Goal: Communication & Community: Answer question/provide support

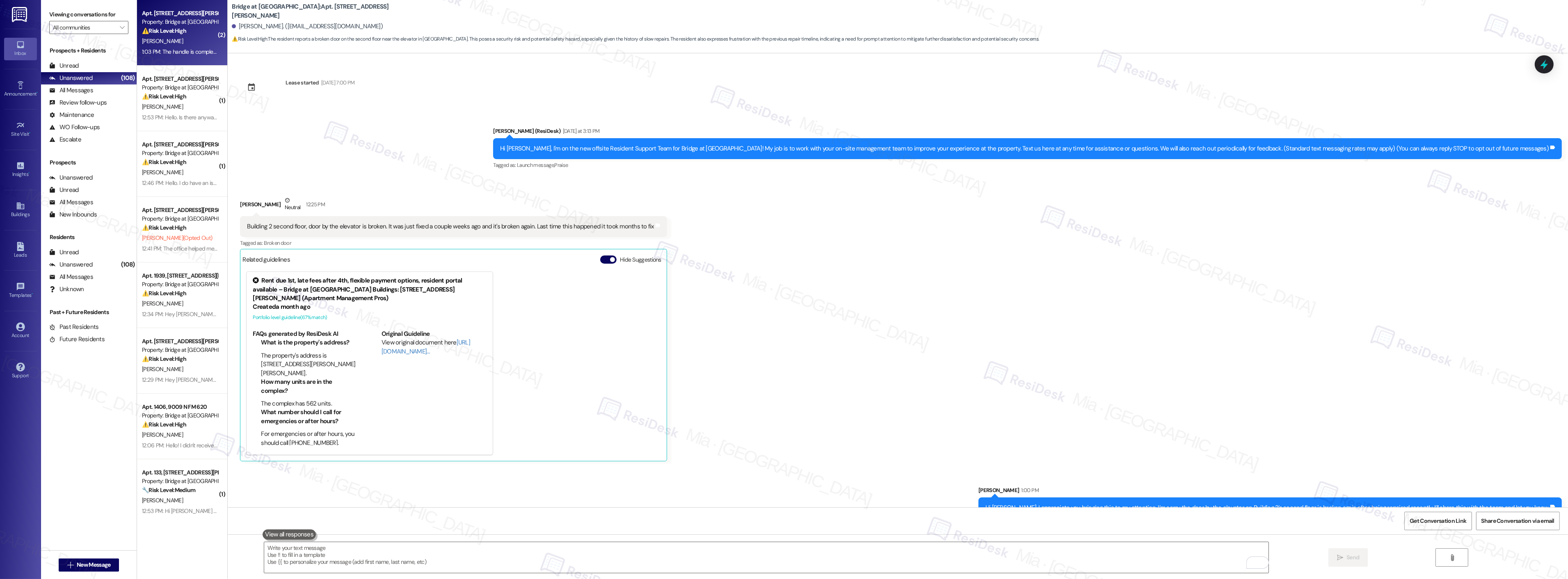
scroll to position [189, 0]
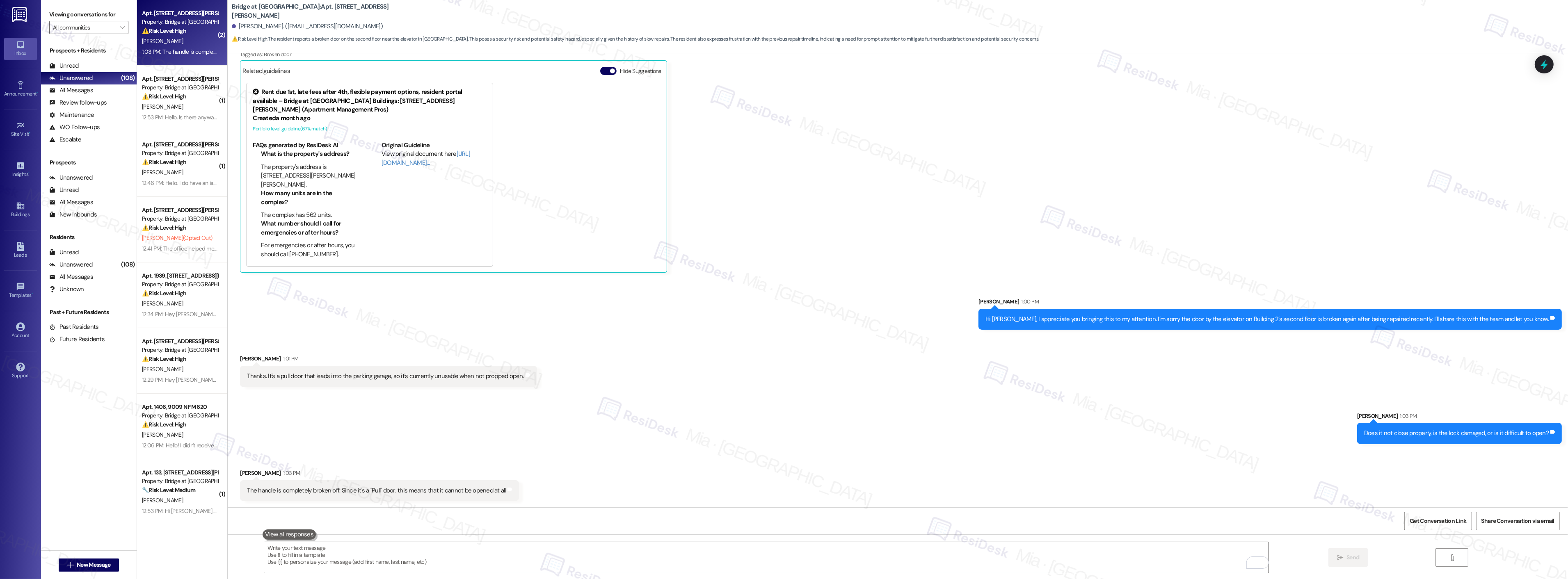
click at [193, 52] on div "1:03 PM: The handle is completely broken off. Since it's a "Pull" door, this me…" at bounding box center [271, 51] width 258 height 8
click at [670, 376] on div "Received via SMS [PERSON_NAME] 1:01 PM Thanks. It's a pull door that leads into…" at bounding box center [898, 363] width 1340 height 57
click at [854, 361] on div "Received via SMS [PERSON_NAME] 1:01 PM Thanks. It's a pull door that leads into…" at bounding box center [898, 363] width 1340 height 57
drag, startPoint x: 1434, startPoint y: 317, endPoint x: 1547, endPoint y: 318, distance: 113.0
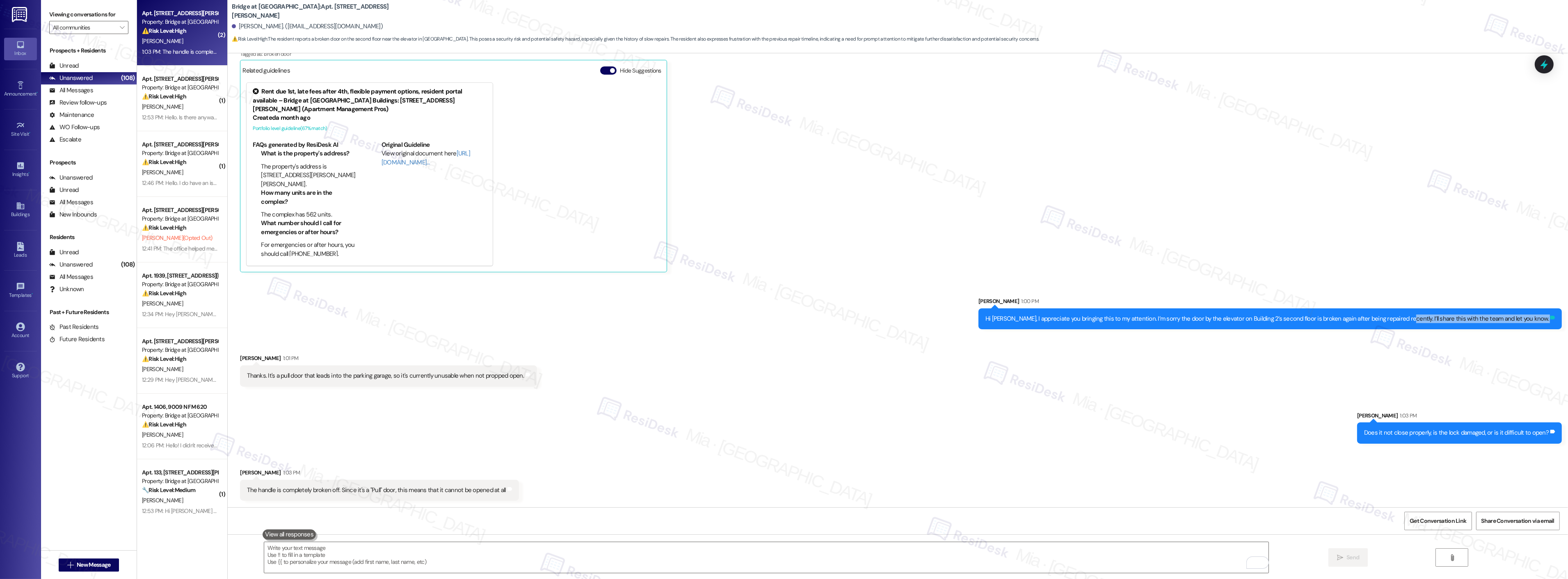
click at [1547, 318] on div "Hi [PERSON_NAME], I appreciate you bringing this to my attention. I’m sorry the…" at bounding box center [1270, 319] width 584 height 21
copy div "’ll share this with the team and let you know. Tags and notes Received via SMS"
click at [313, 555] on textarea "To enrich screen reader interactions, please activate Accessibility in Grammarl…" at bounding box center [767, 557] width 1004 height 31
paste textarea "’ll share this with the team and let you know."
click at [327, 547] on textarea "Thanks for clarifying [PERSON_NAME], ’ll share this with the team and let you k…" at bounding box center [767, 557] width 1004 height 31
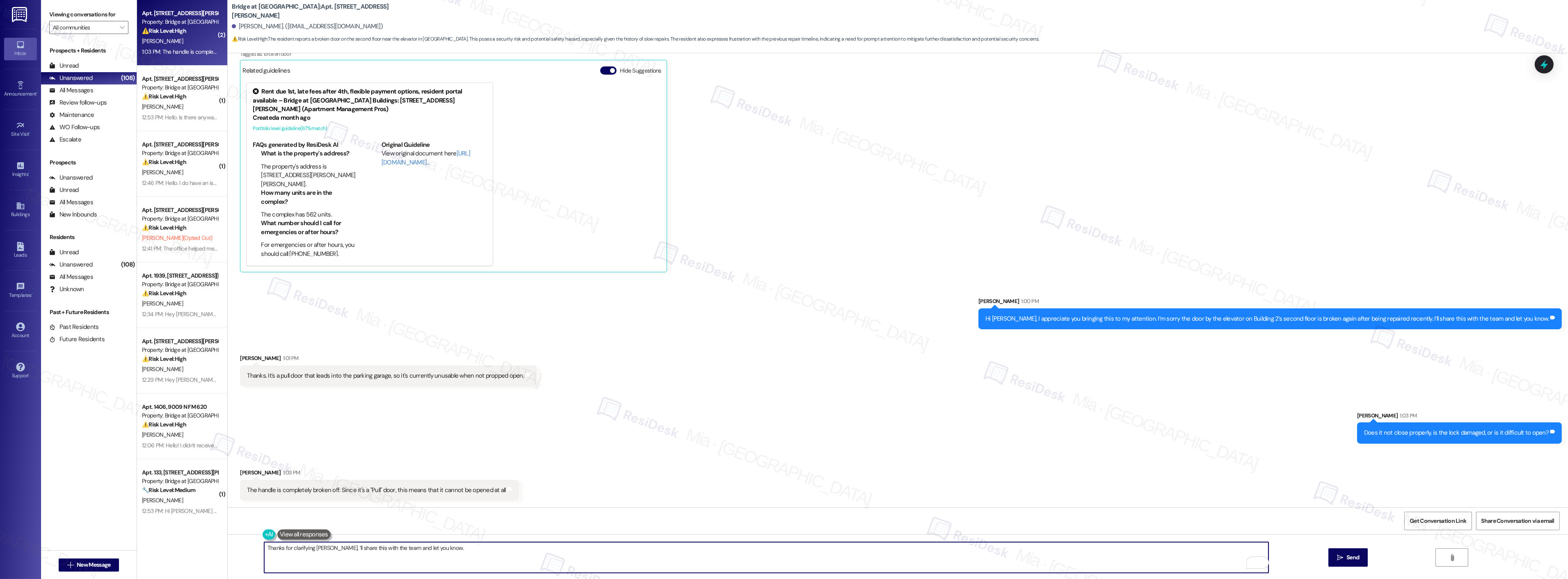
click at [322, 547] on textarea "Thanks for clarifying [PERSON_NAME], ’ll share this with the team and let you k…" at bounding box center [767, 557] width 1004 height 31
drag, startPoint x: 322, startPoint y: 547, endPoint x: 449, endPoint y: 547, distance: 127.0
click at [449, 547] on textarea "Thanks for clarifying [PERSON_NAME], ’ll share this with the team and let you k…" at bounding box center [767, 557] width 1004 height 31
paste textarea "I’ll update the team about this and follow up with you."
type textarea "Thanks for clarifying [PERSON_NAME], I’ll update the team about this and follow…"
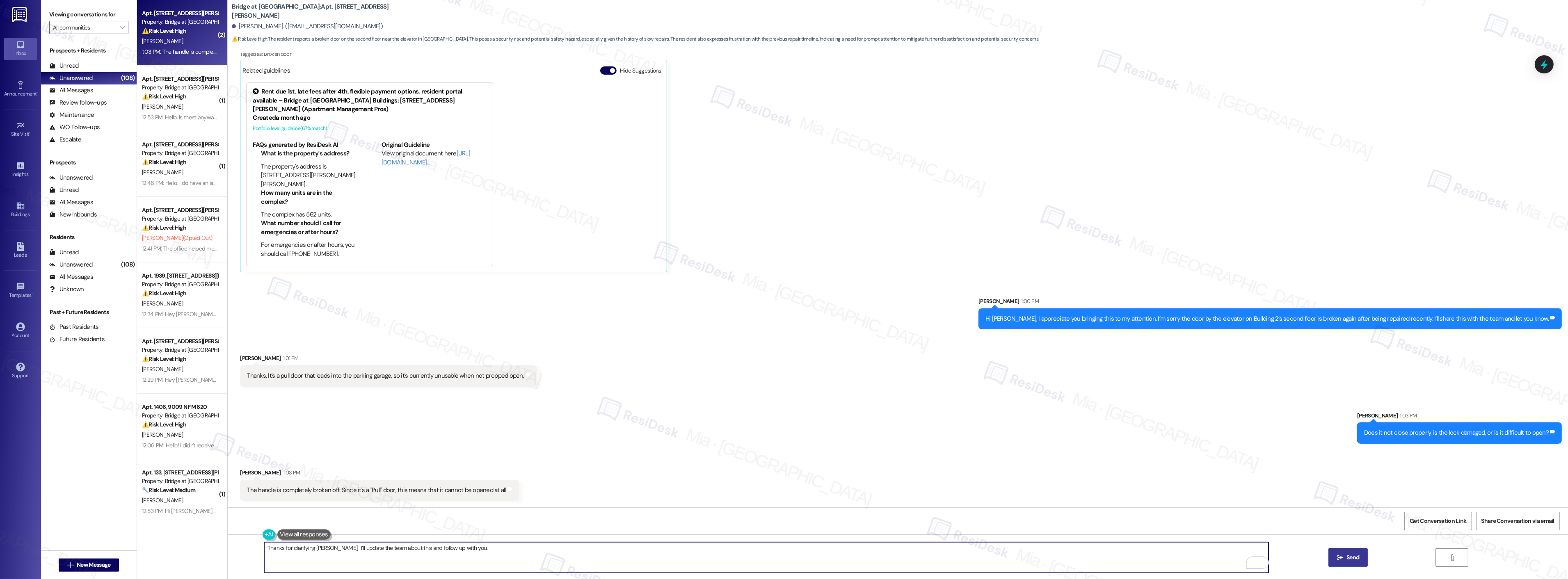
click at [1350, 553] on span "Send" at bounding box center [1353, 557] width 13 height 9
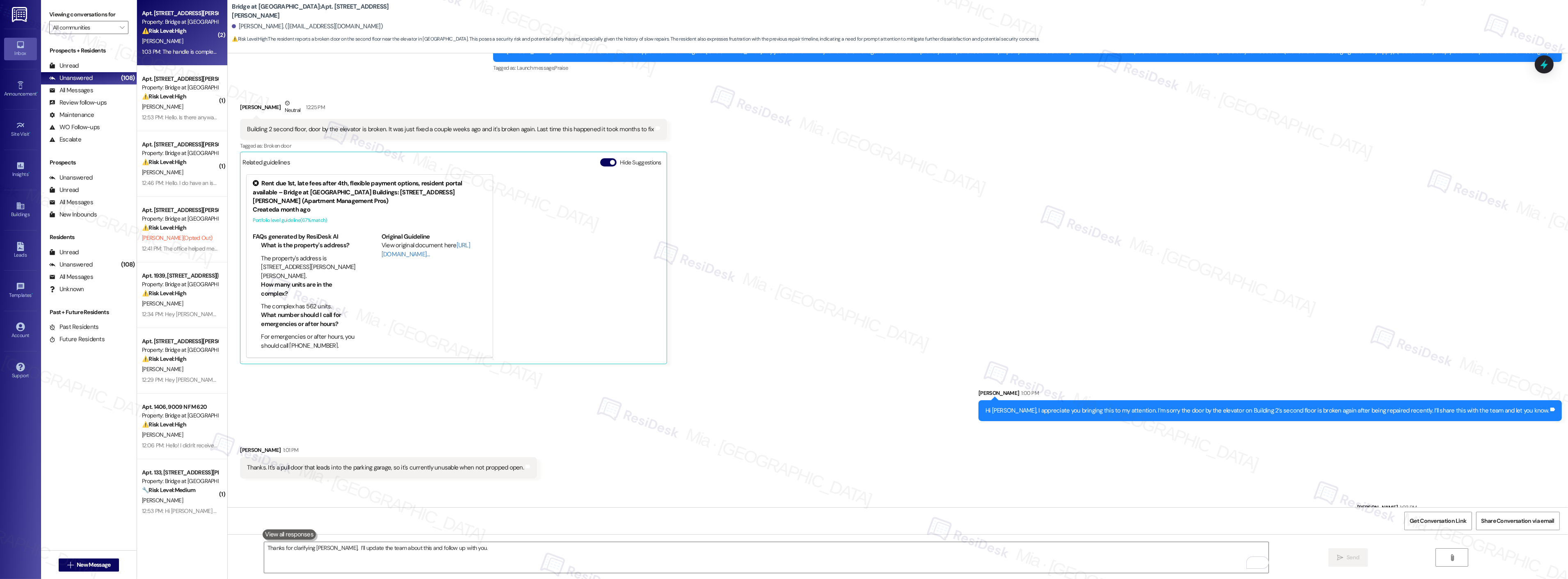
scroll to position [0, 0]
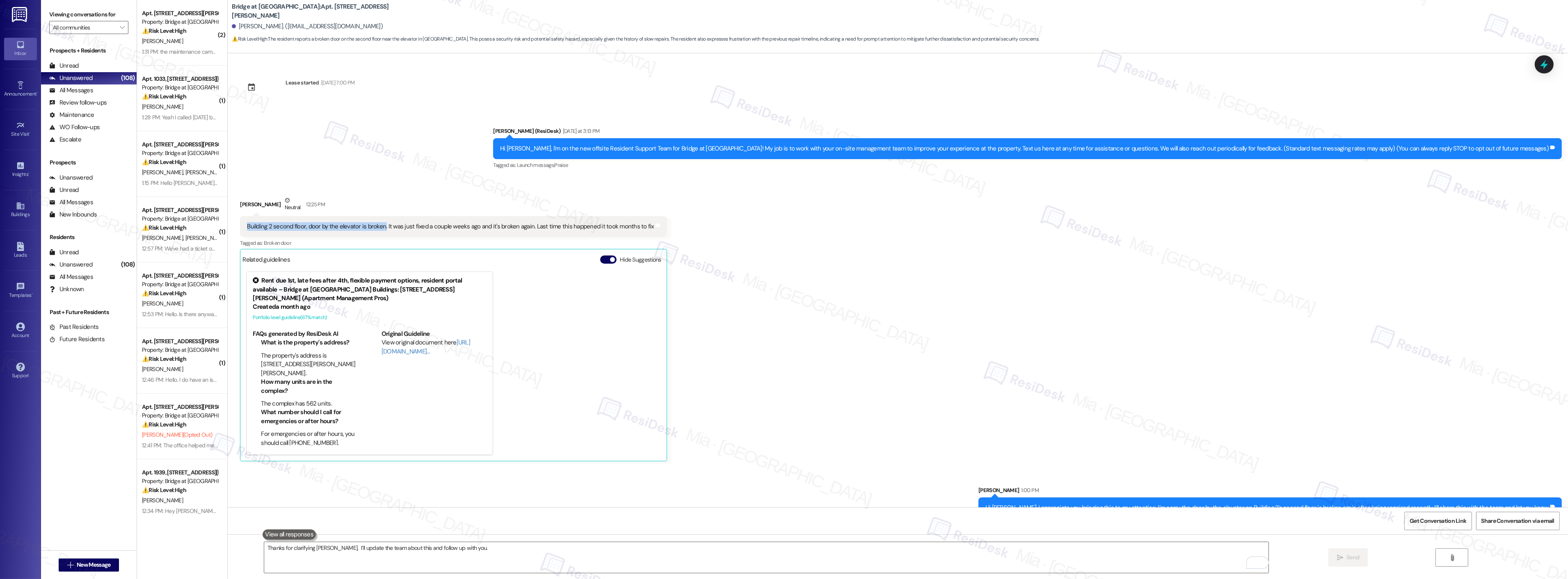
drag, startPoint x: 240, startPoint y: 227, endPoint x: 376, endPoint y: 226, distance: 136.0
click at [376, 226] on div "Building 2 second floor, door by the elevator is broken. It was just fixed a co…" at bounding box center [450, 226] width 407 height 9
copy div "Building 2 second floor, door by the elevator is broken."
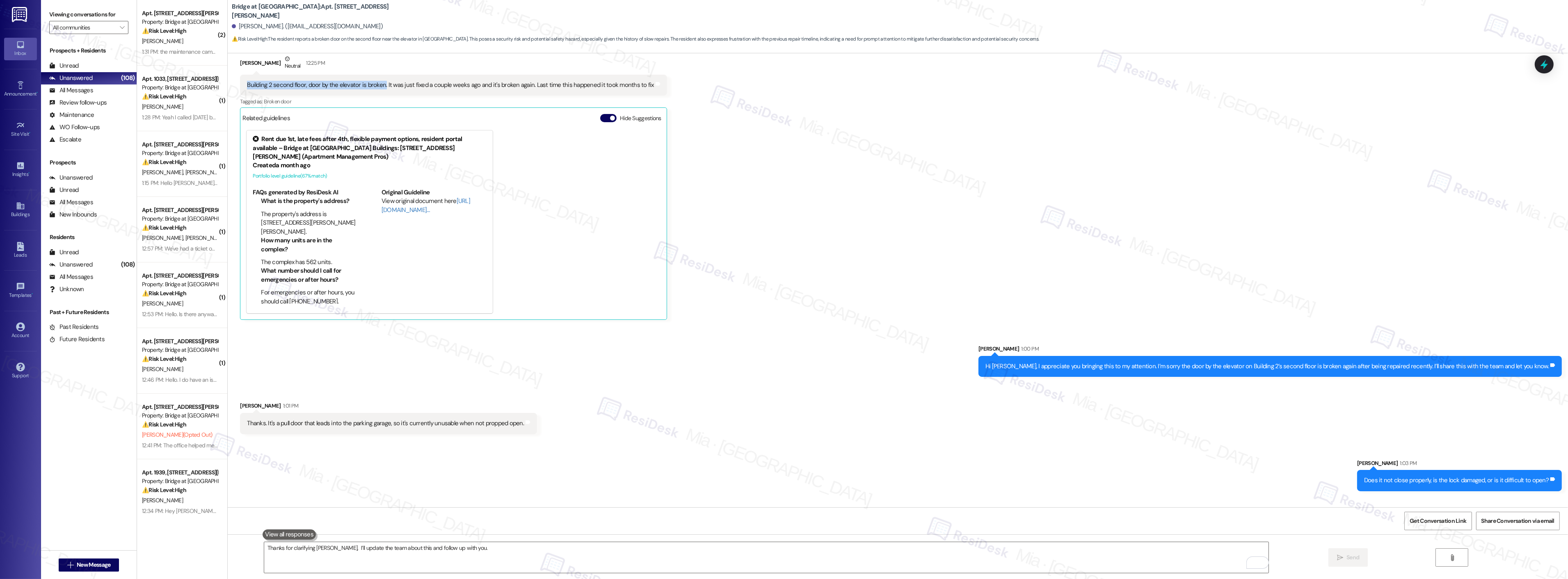
scroll to position [182, 0]
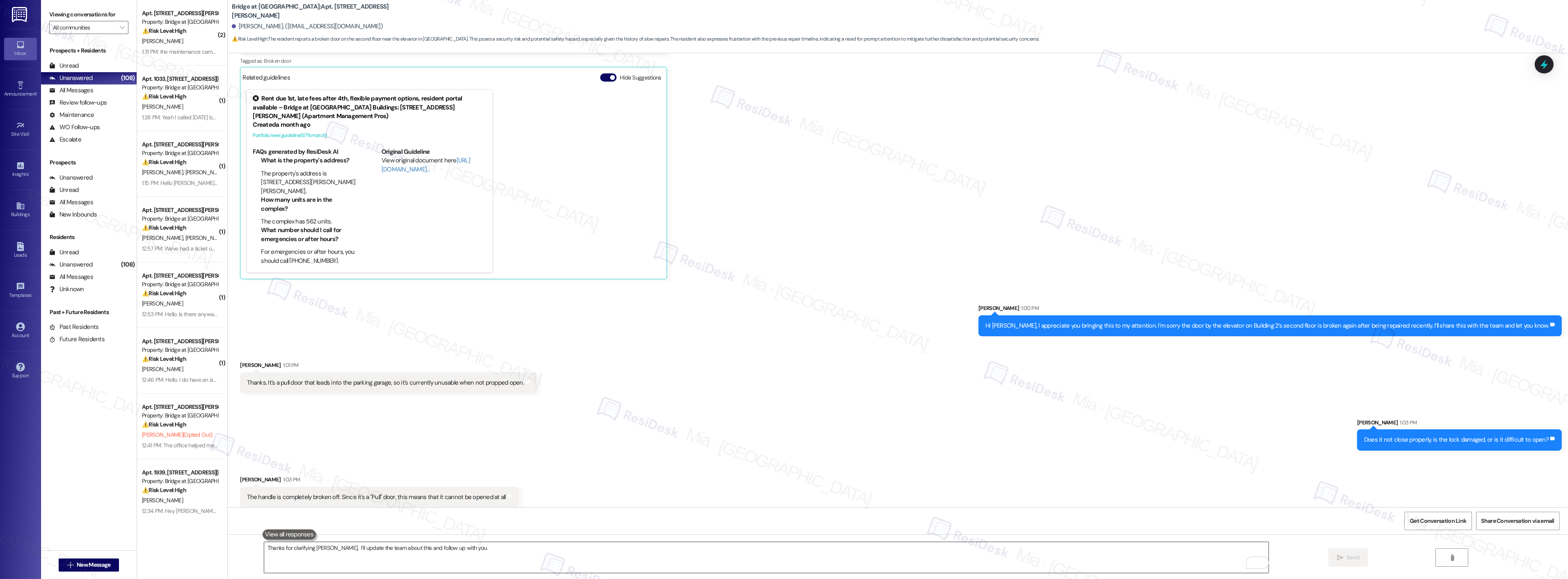
click at [907, 552] on textarea "Thanks for clarifying [PERSON_NAME], I’ll update the team about this and follow…" at bounding box center [767, 557] width 1004 height 31
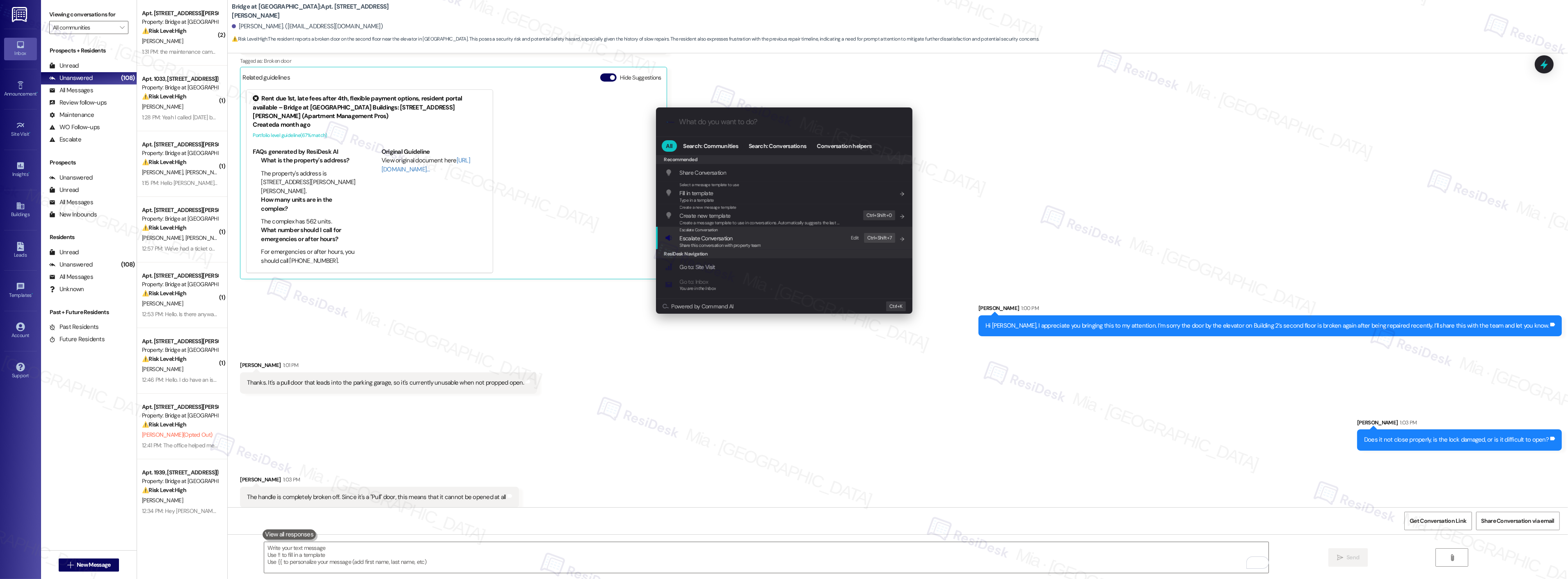
click at [753, 238] on span "Escalate Conversation" at bounding box center [720, 238] width 81 height 9
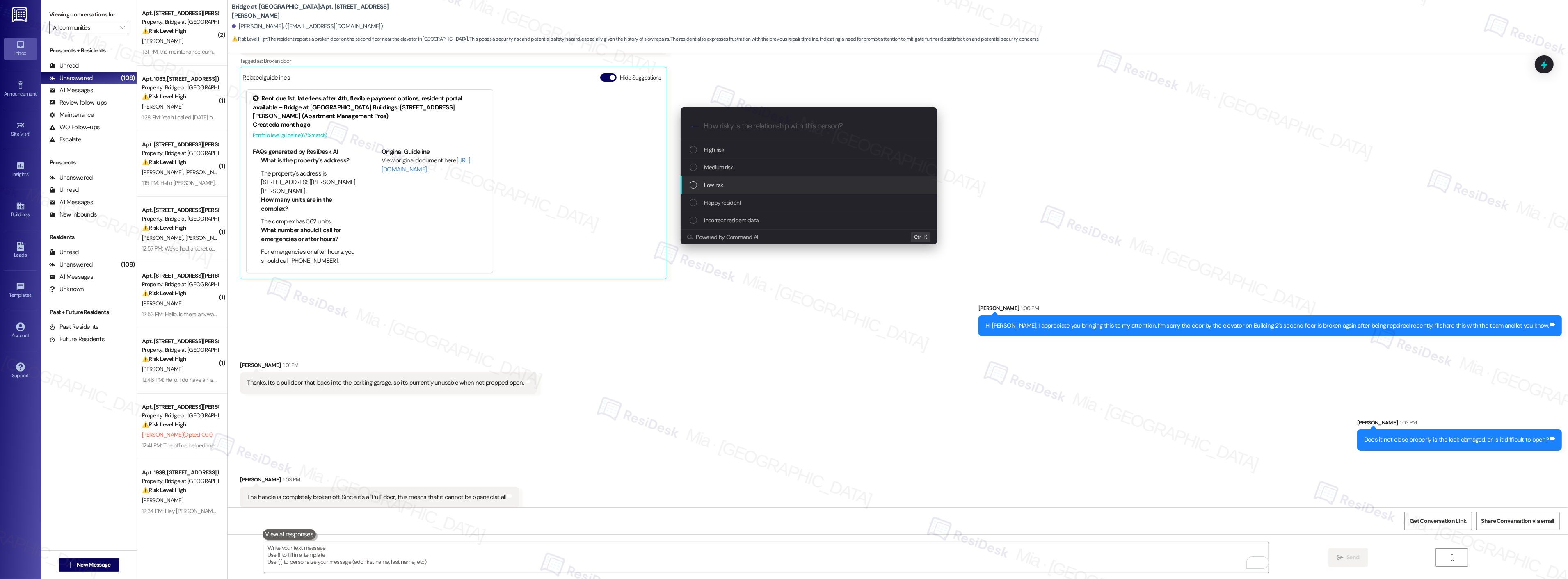
click at [785, 189] on div "Low risk" at bounding box center [810, 184] width 240 height 9
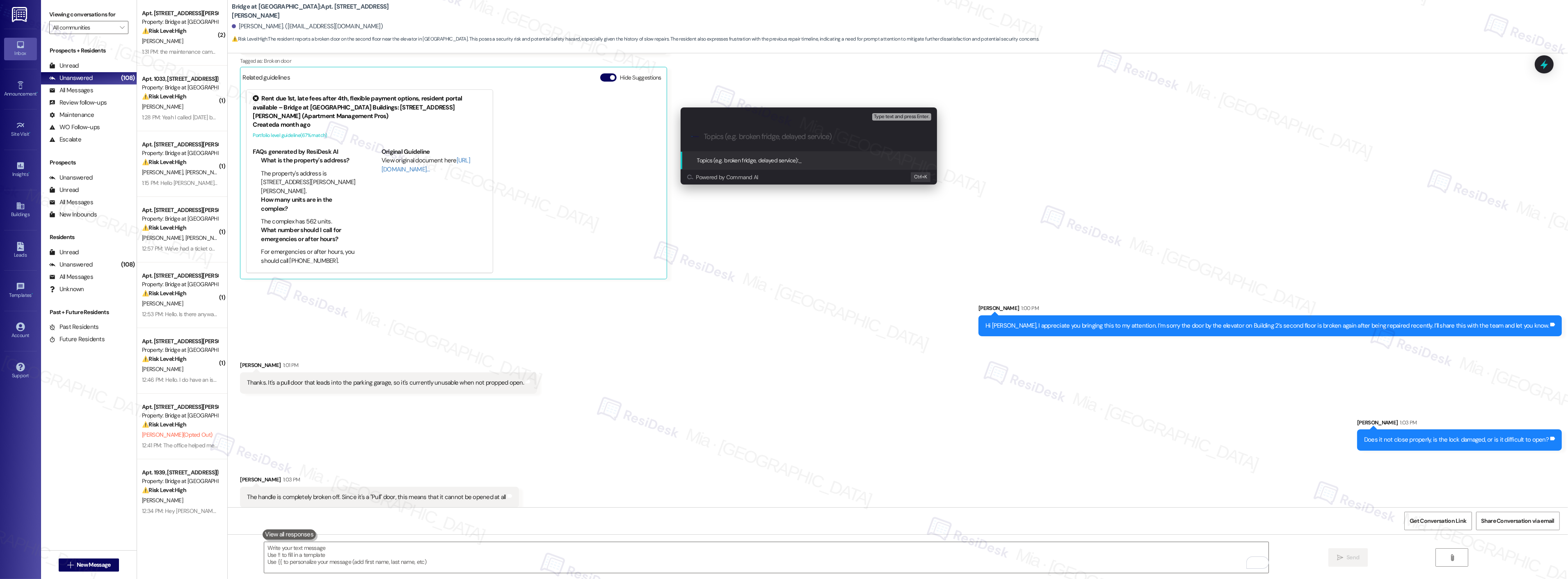
paste input "Building 2, second floor pull door’s handle is broken"
type input "Building 2, second floor pull door’s handle is broken"
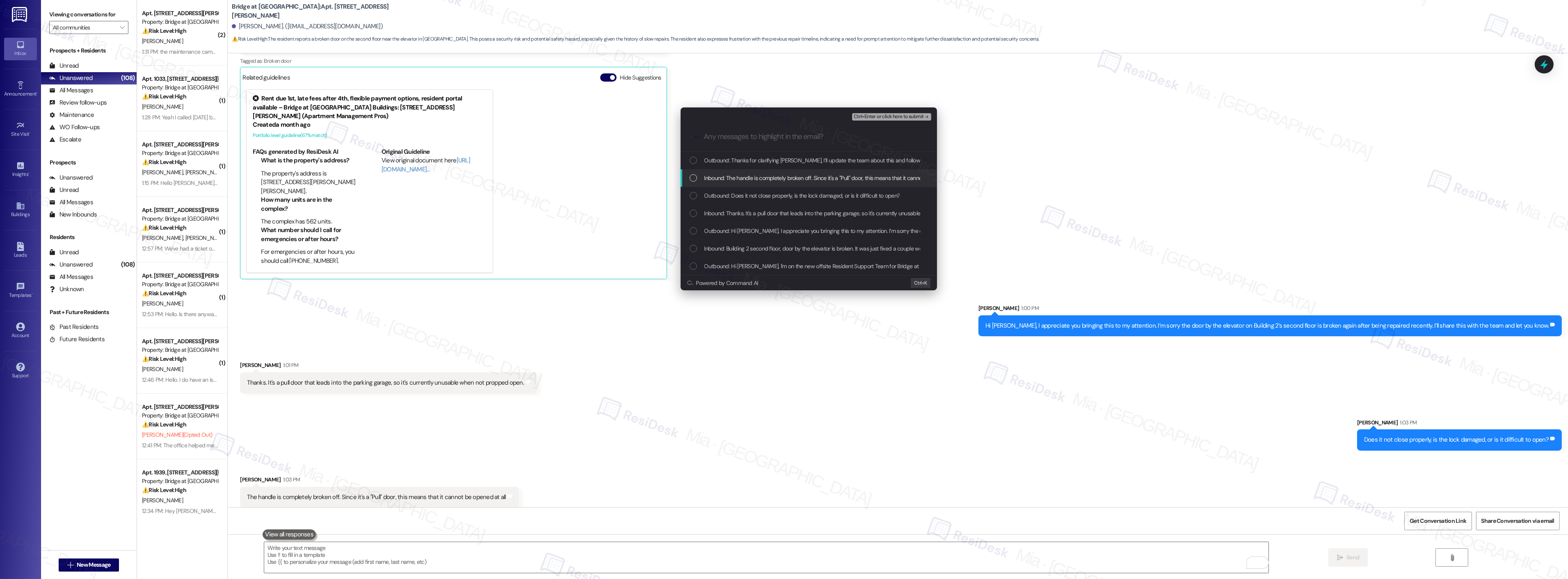
click at [698, 179] on div "Inbound: The handle is completely broken off. Since it's a "Pull" door, this me…" at bounding box center [810, 178] width 240 height 9
click at [696, 211] on div "List of options" at bounding box center [693, 213] width 8 height 8
click at [698, 248] on div "Inbound: Building 2 second floor, door by the elevator is broken. It was just f…" at bounding box center [810, 248] width 240 height 9
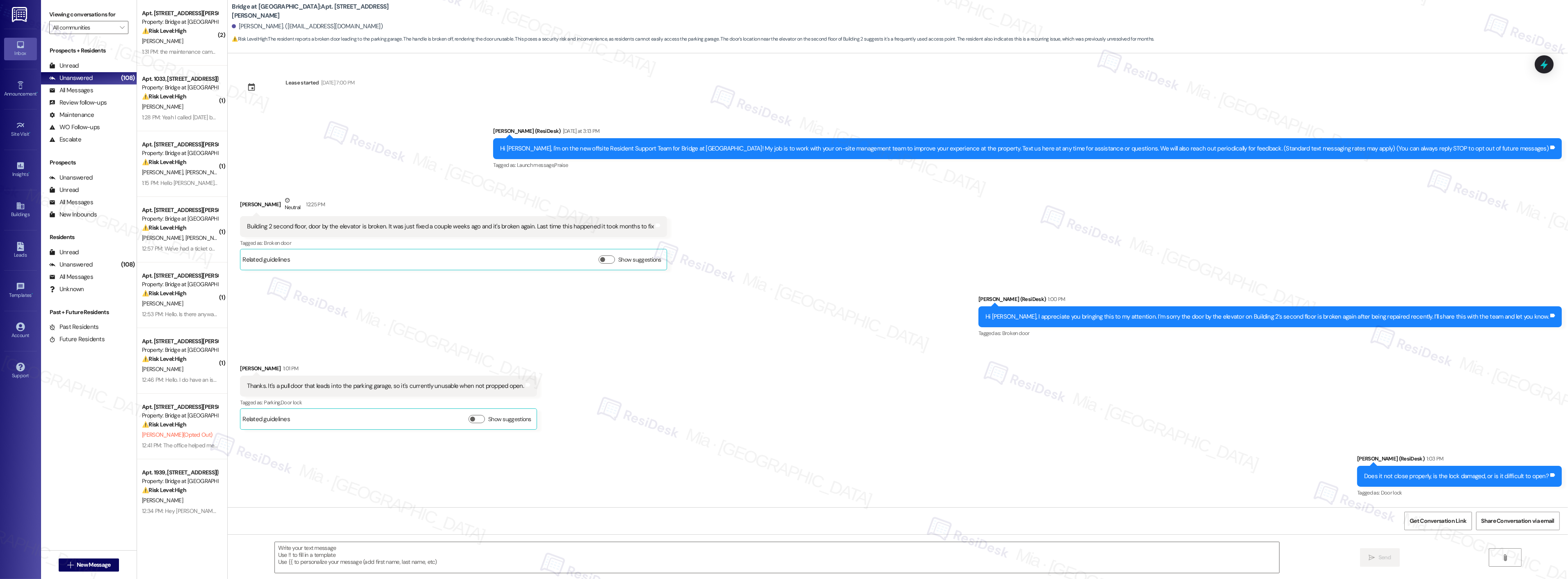
scroll to position [76, 0]
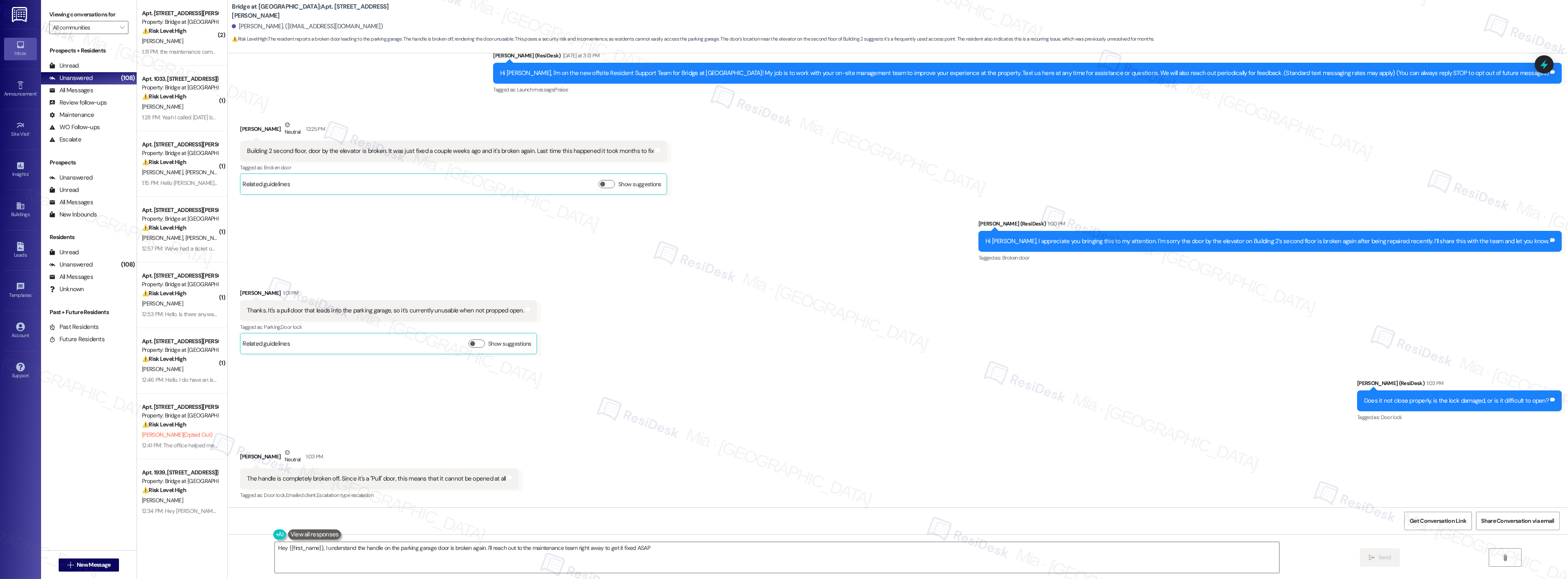
type textarea "Hey {{first_name}}, I understand the handle on the parking garage door is broke…"
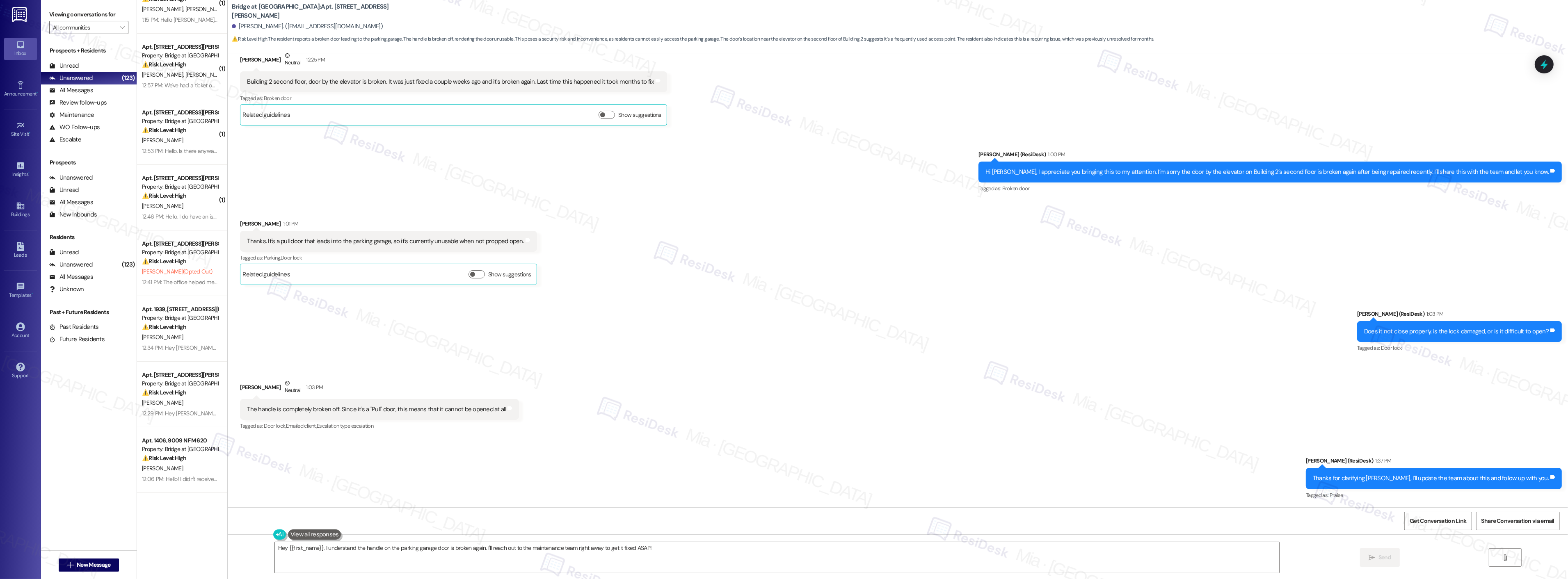
scroll to position [0, 0]
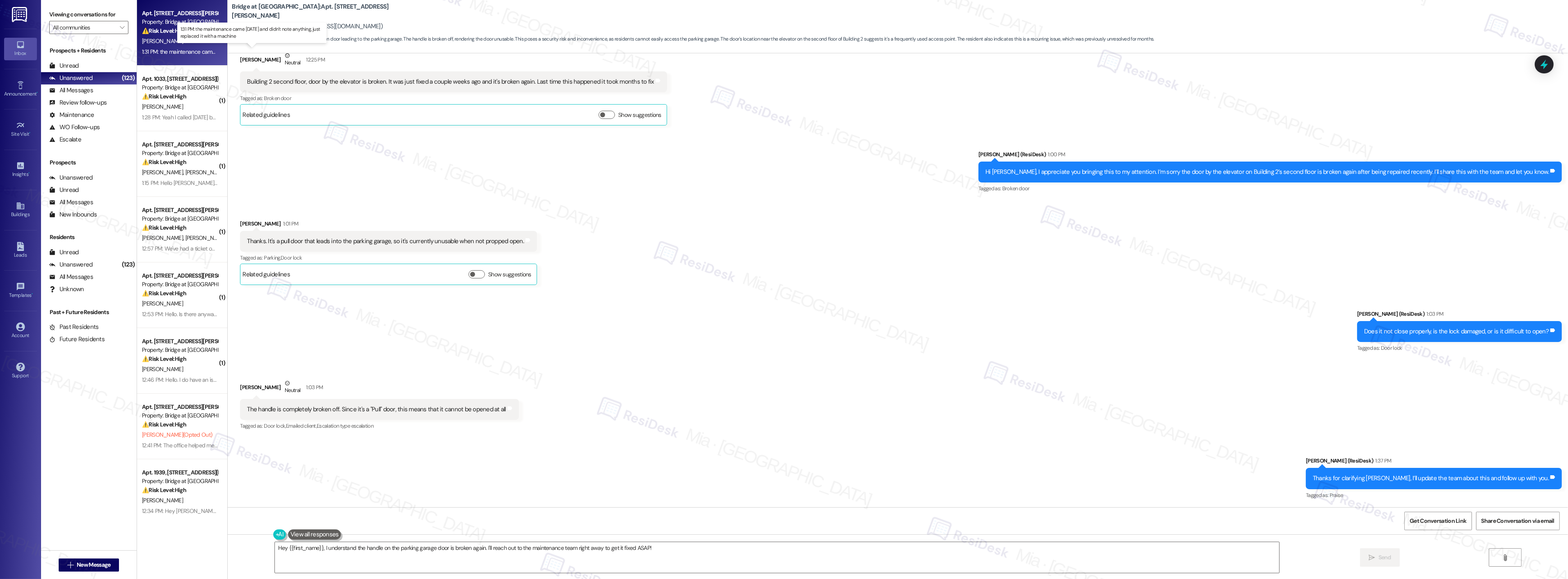
click at [178, 54] on div "1:31 PM: the maintenance came [DATE] and didn't note anything, just replaced it…" at bounding box center [254, 51] width 224 height 8
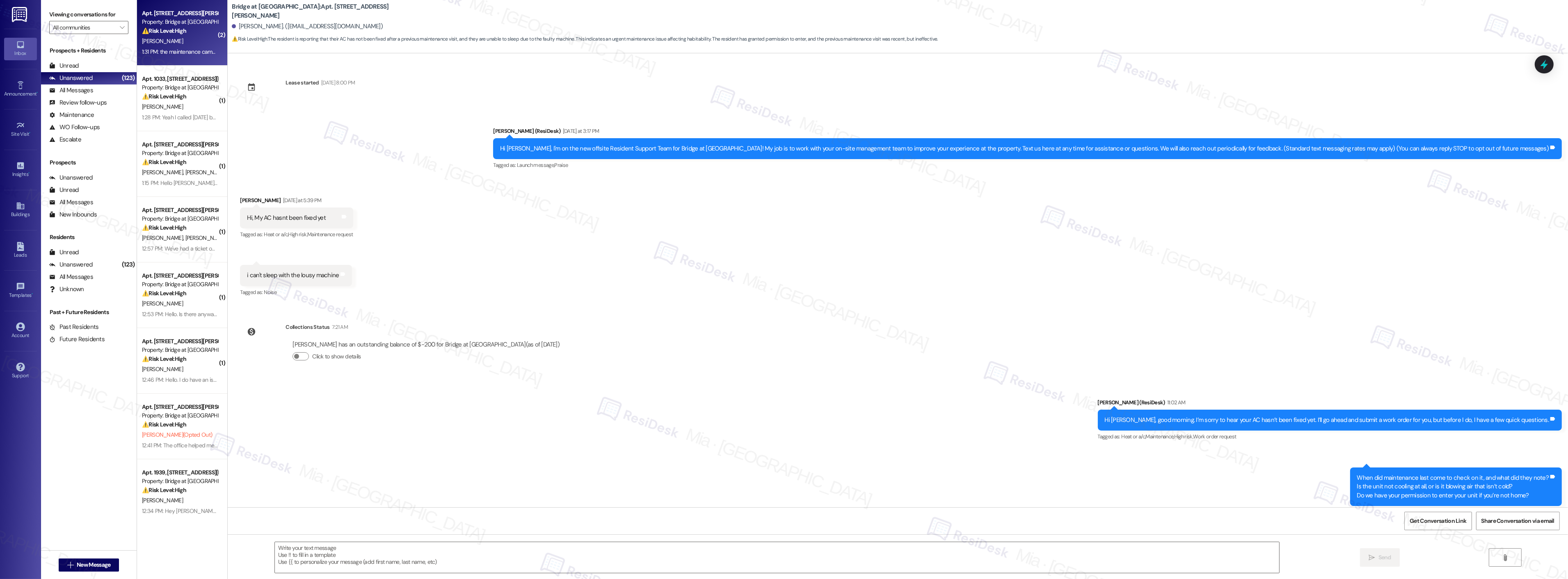
scroll to position [144, 0]
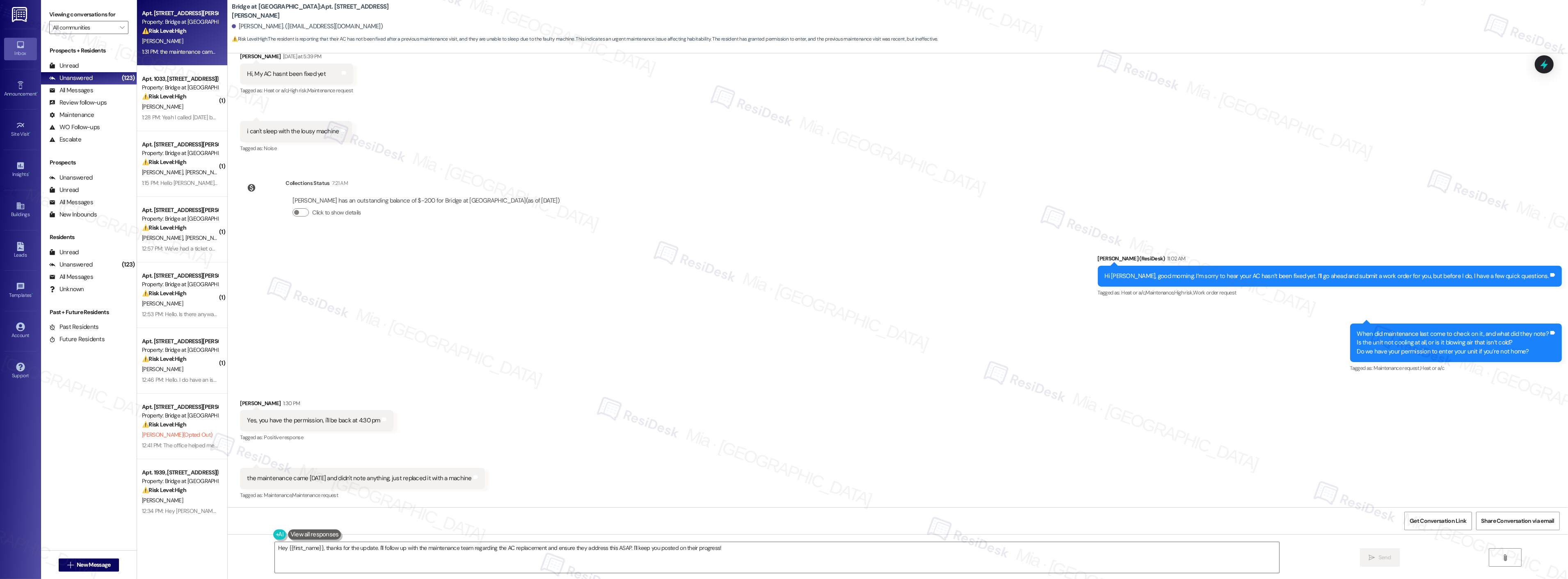
drag, startPoint x: 242, startPoint y: 478, endPoint x: 470, endPoint y: 482, distance: 228.0
click at [470, 482] on div "the maintenance came [DATE] and didn't note anything, just replaced it with a m…" at bounding box center [359, 478] width 225 height 9
copy div "he maintenance came [DATE] and didn't note anything, just replaced it with a ma…"
click at [313, 558] on textarea "Hey {{first_name}}, thanks for the update. I'll follow up with the maintenance …" at bounding box center [777, 557] width 1004 height 31
drag, startPoint x: 271, startPoint y: 550, endPoint x: 728, endPoint y: 550, distance: 457.0
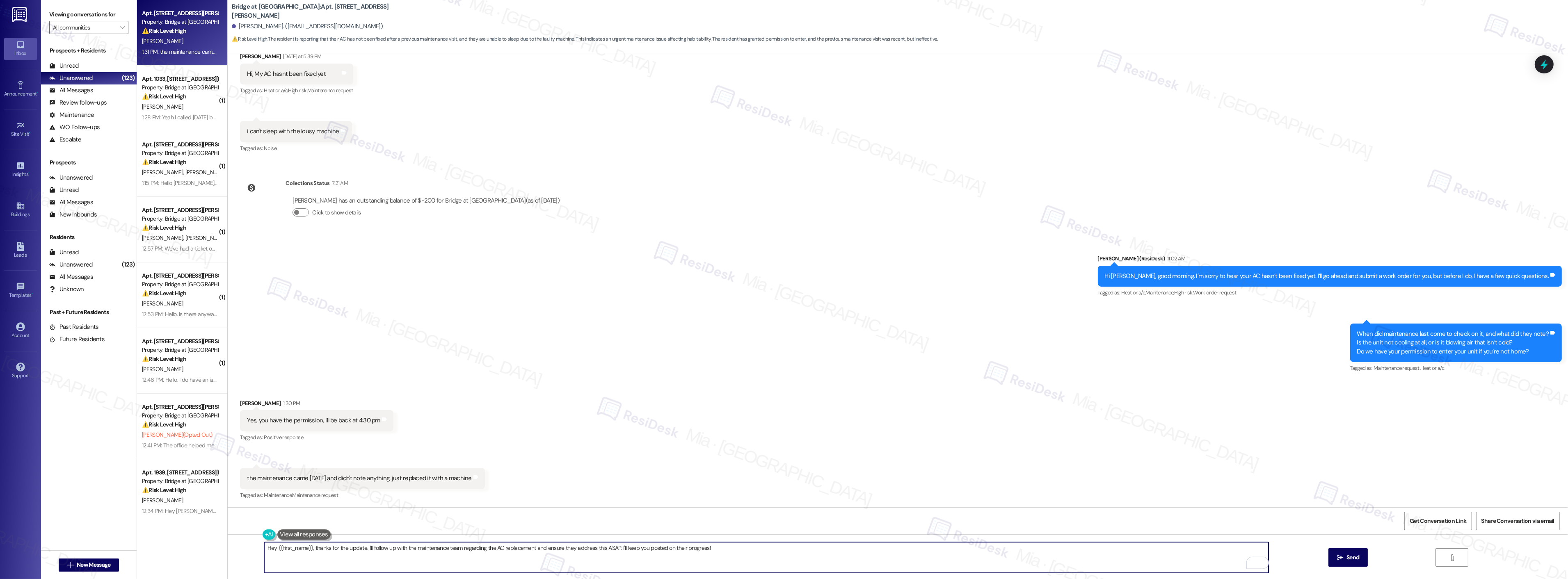
click at [728, 550] on textarea "Hey {{first_name}}, thanks for the update. I'll follow up with the maintenance …" at bounding box center [767, 557] width 1004 height 31
paste textarea "“I just want to make sure I understand—when you say the AC was replaced with a …"
click at [265, 548] on textarea "“I just want to make sure I understand—when you say the AC was replaced with a …" at bounding box center [767, 557] width 1004 height 31
click at [339, 548] on textarea "I want to make sure I understand—when you say the AC was replaced with a machin…" at bounding box center [767, 557] width 1004 height 31
click at [355, 525] on span ". When" at bounding box center [348, 523] width 21 height 7
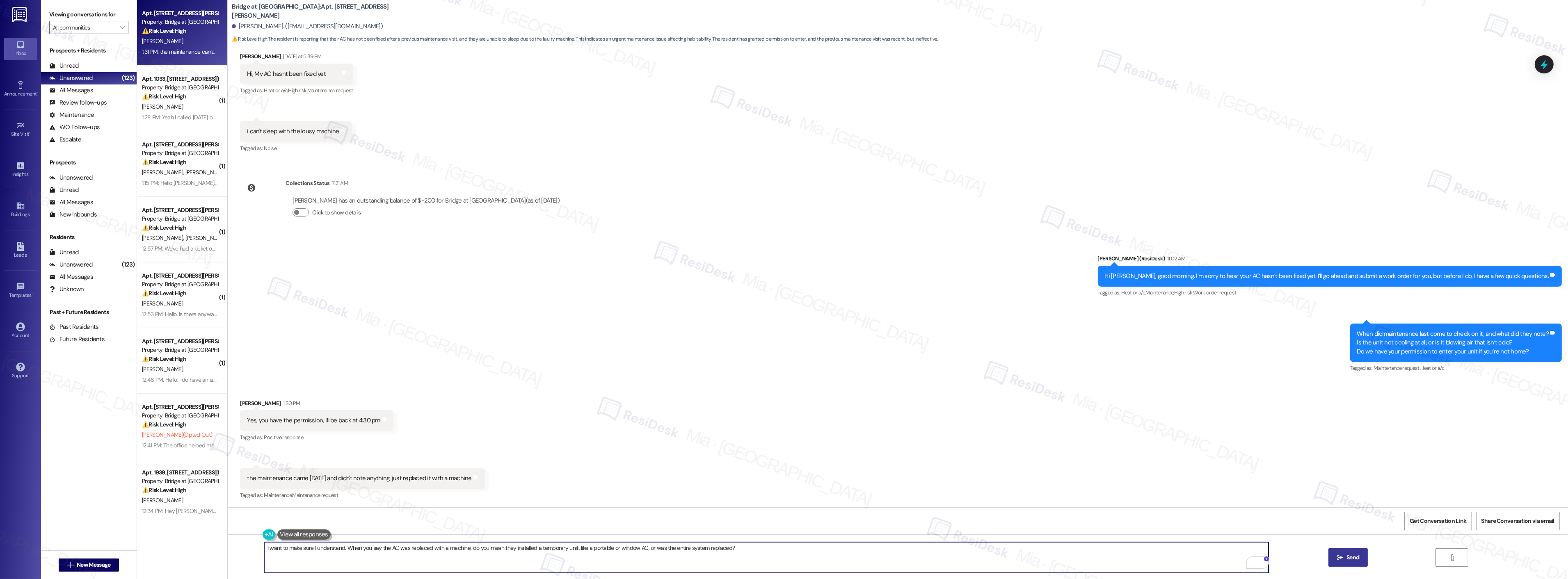
type textarea "I want to make sure I understand. When you say the AC was replaced with a machi…"
click at [1347, 557] on span "Send" at bounding box center [1353, 557] width 13 height 9
click at [509, 548] on textarea "To enrich screen reader interactions, please activate Accessibility in Grammarl…" at bounding box center [767, 557] width 1004 height 31
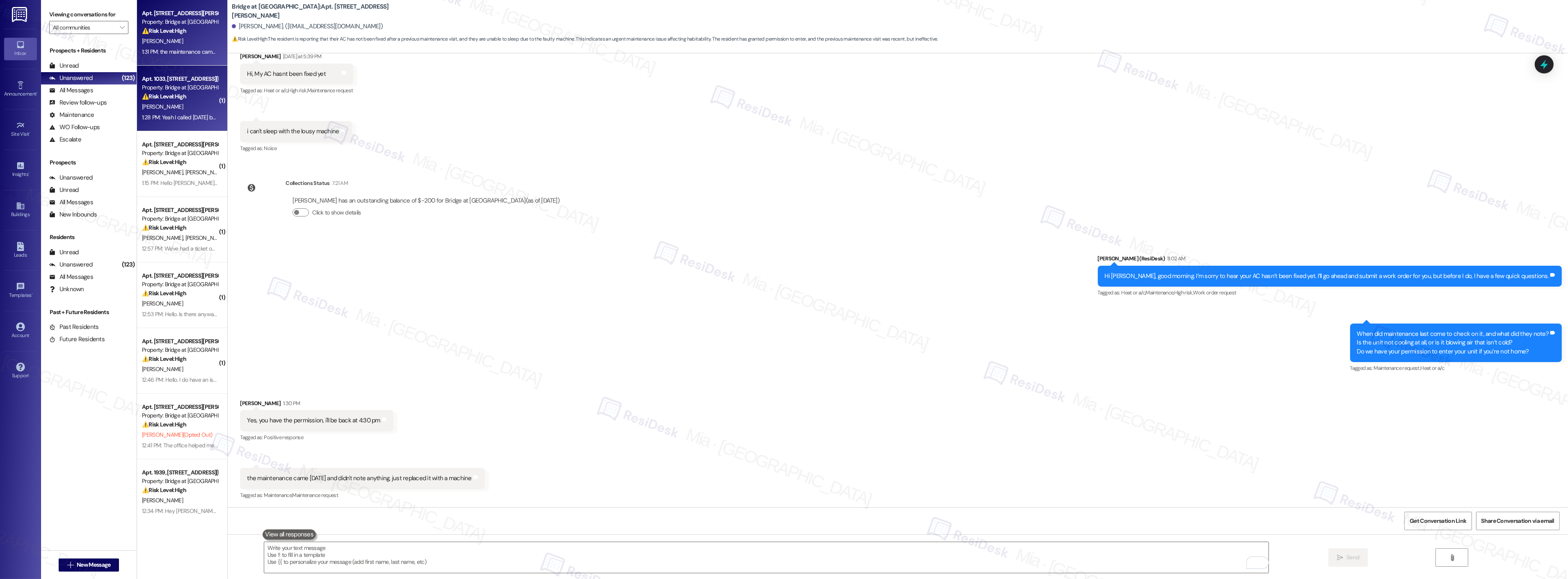
click at [190, 100] on div "⚠️ Risk Level: High The resident is disputing a bill after already paying their…" at bounding box center [180, 96] width 76 height 9
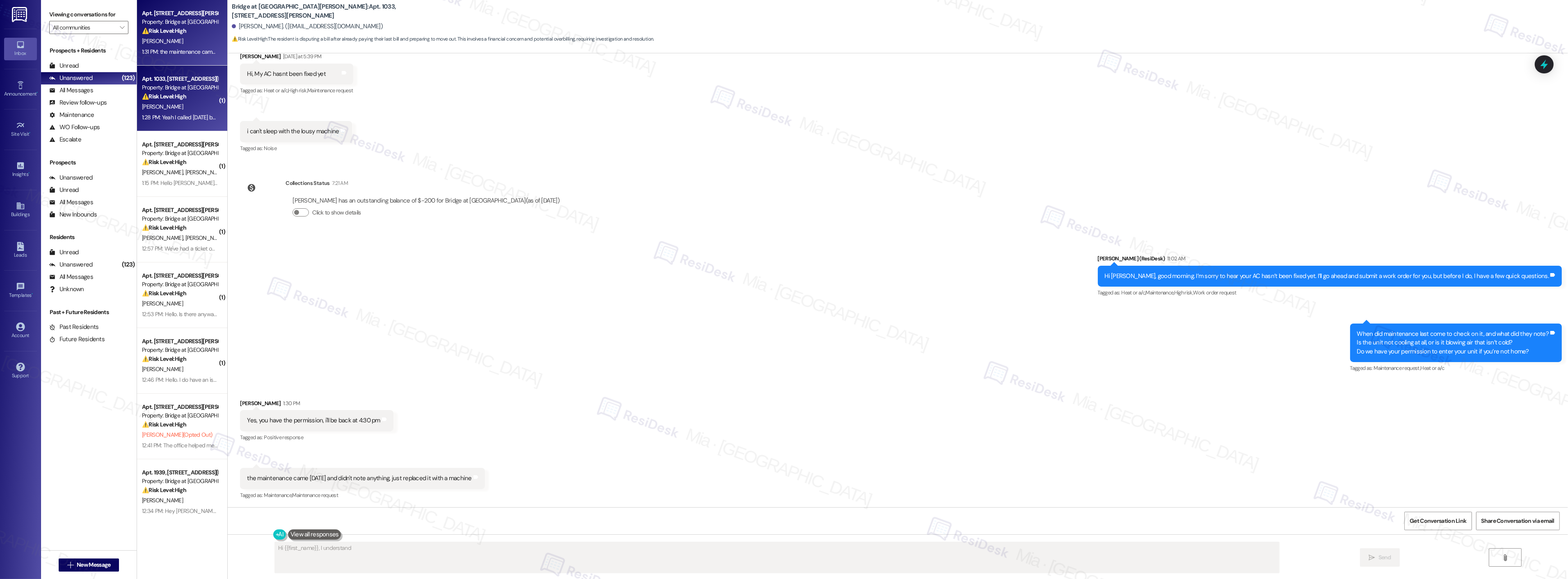
scroll to position [0, 0]
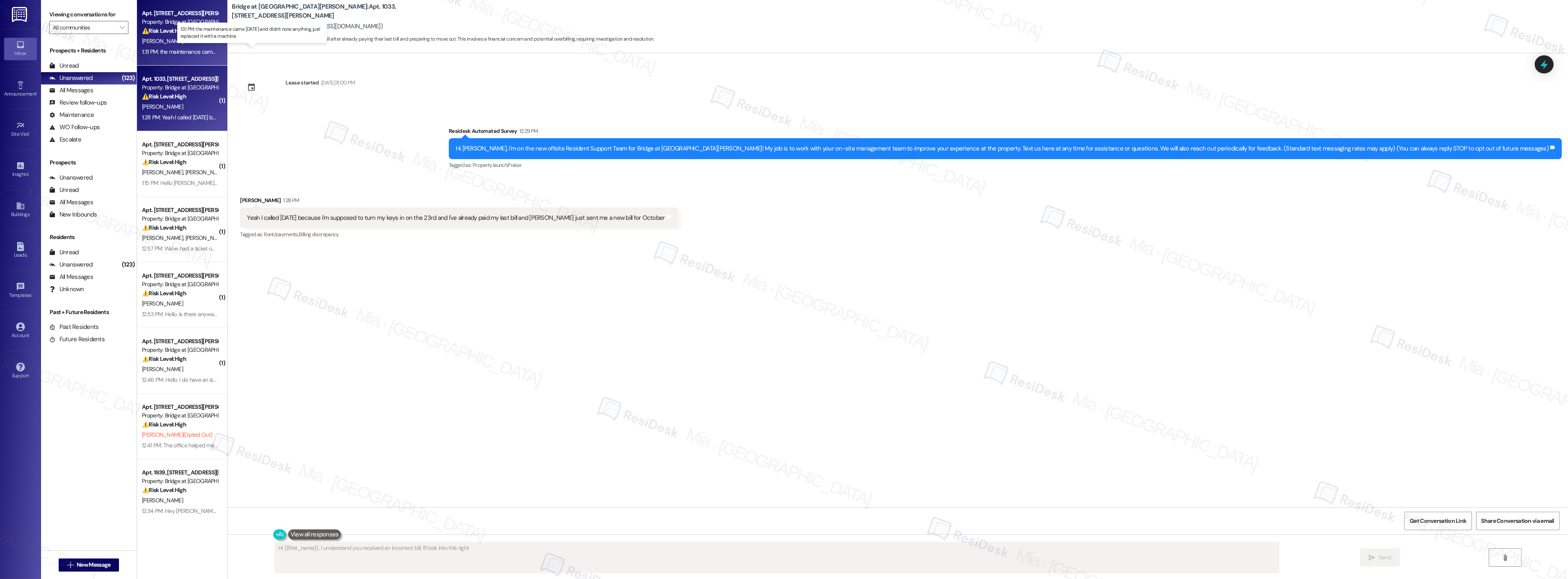
type textarea "Hi {{first_name}}, I understand you received an incorrect bill. I'll look into …"
click at [179, 49] on div "1:31 PM: the maintenance came [DATE] and didn't note anything, just replaced it…" at bounding box center [254, 51] width 224 height 8
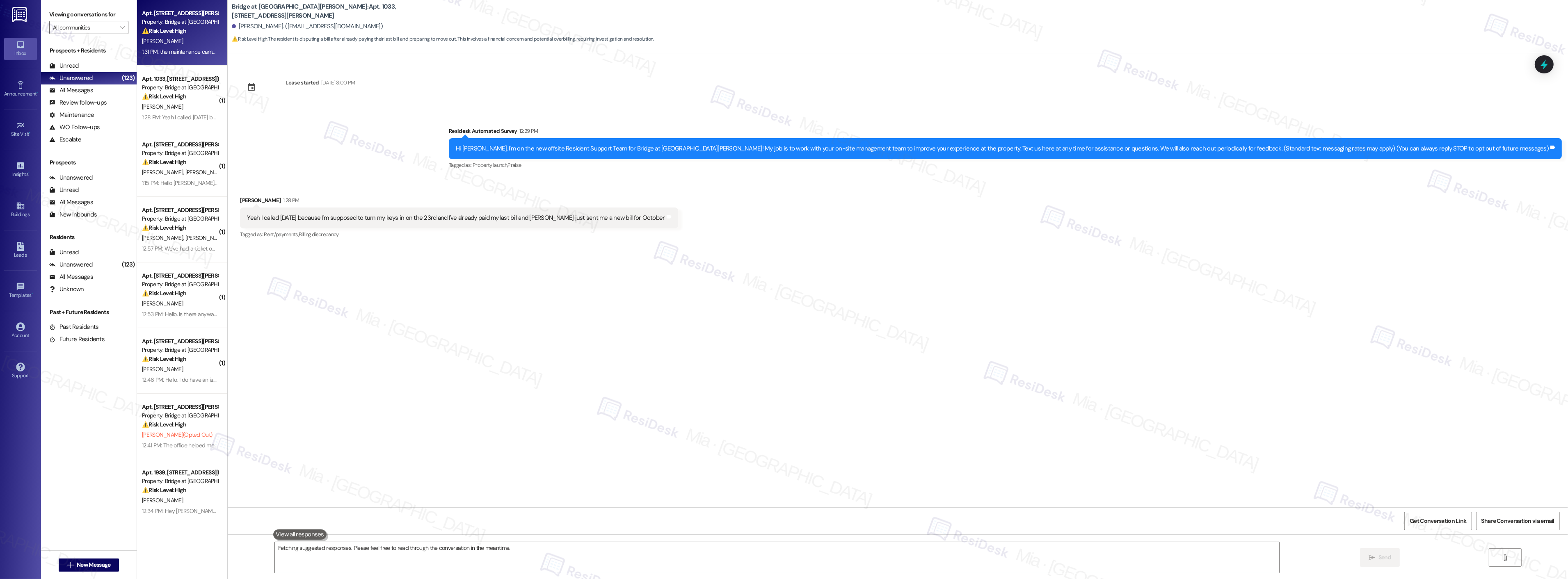
type textarea "Hi {{first_name}}, I understand you received an incorrect bill. I'll look into …"
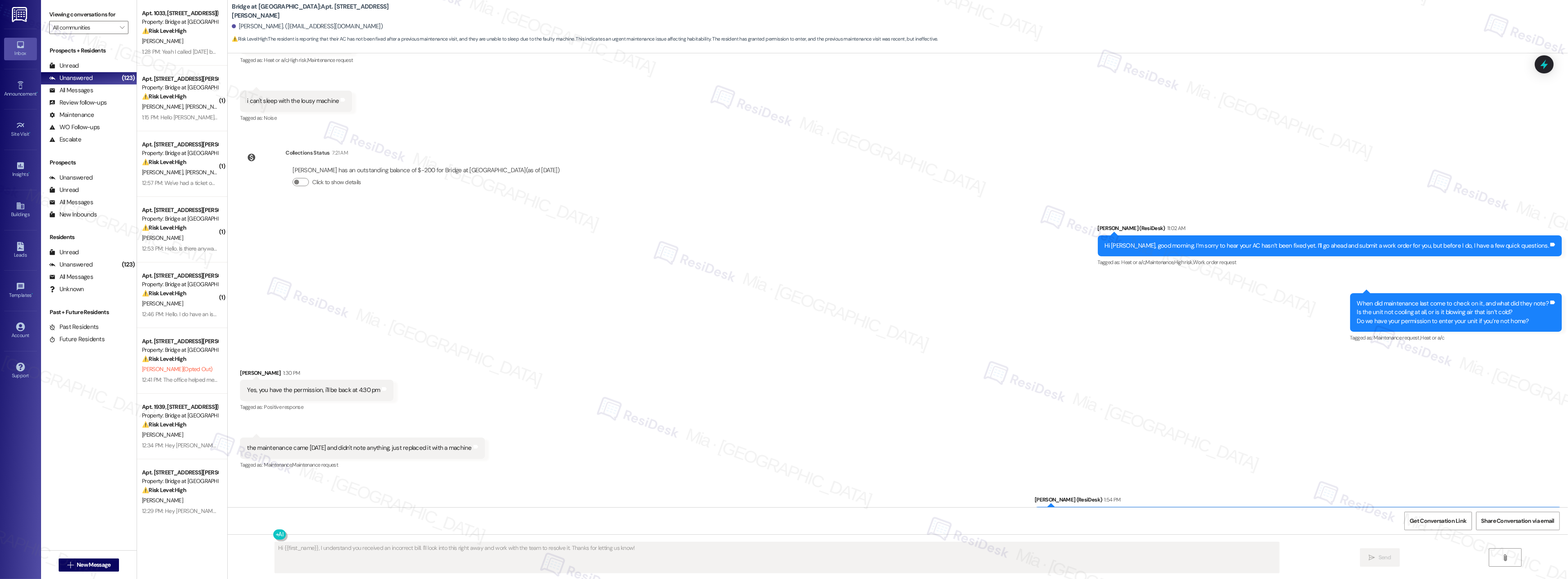
scroll to position [213, 0]
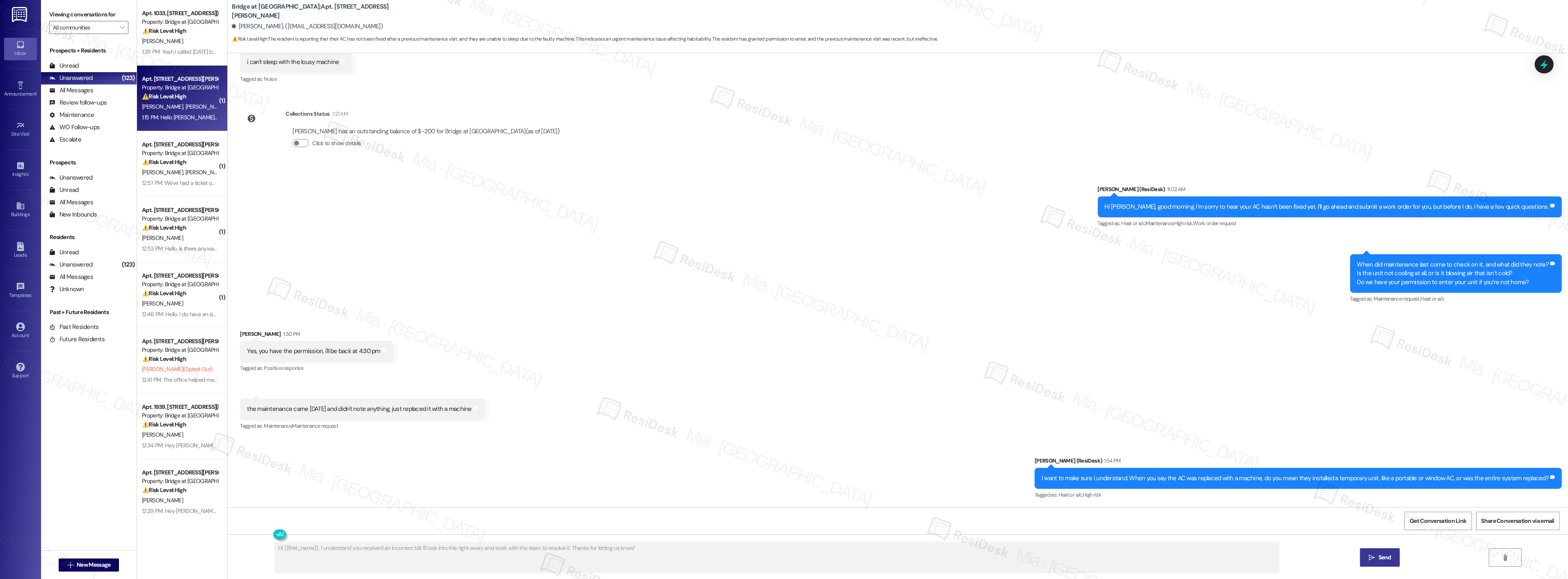
click at [168, 105] on span "[PERSON_NAME]" at bounding box center [163, 106] width 43 height 8
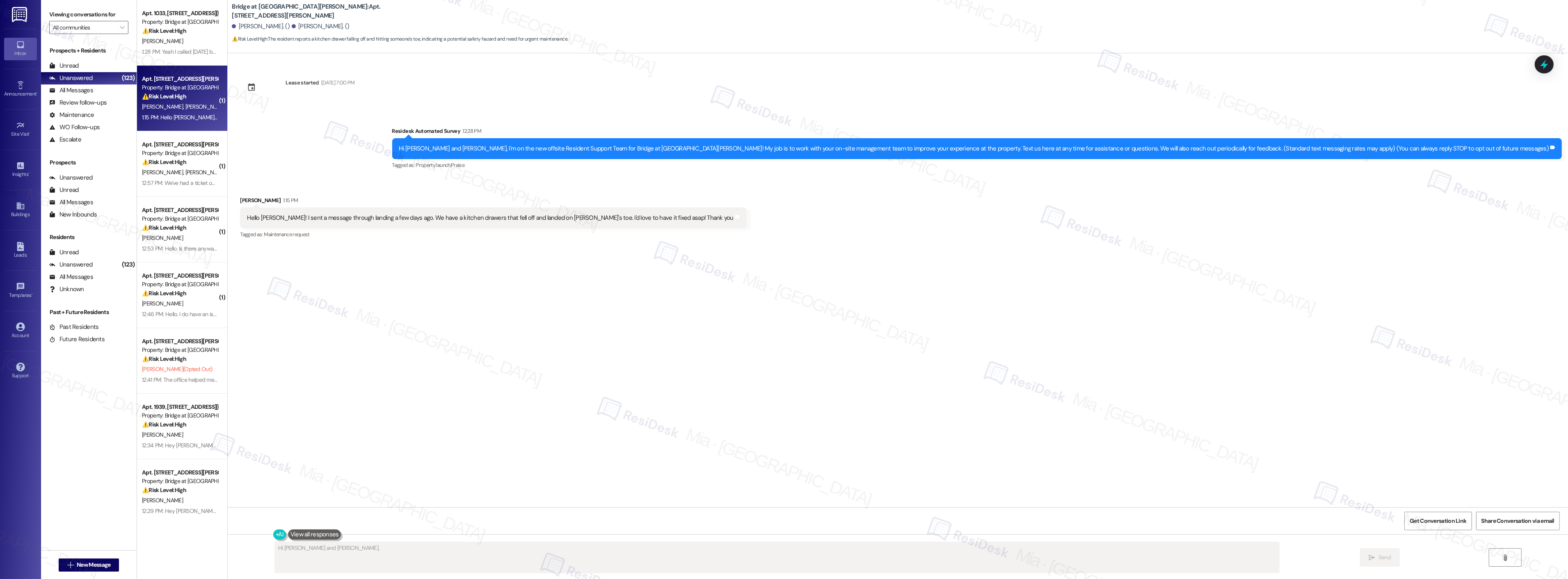
scroll to position [0, 0]
type textarea "Hi [PERSON_NAME] and [PERSON_NAME], I understand you have a kitchen drawer issu…"
click at [179, 58] on div "Apt. 1033, [STREET_ADDRESS][PERSON_NAME] Property: Bridge at [GEOGRAPHIC_DATA][…" at bounding box center [182, 32] width 90 height 65
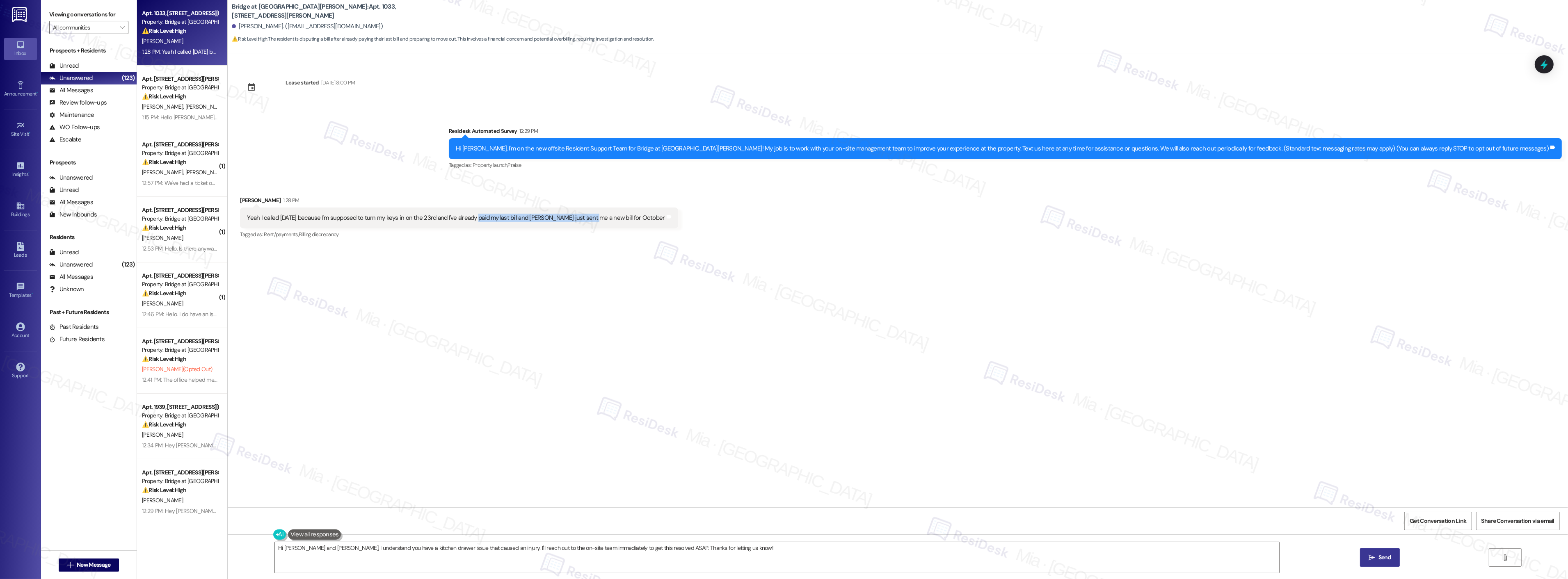
drag, startPoint x: 470, startPoint y: 220, endPoint x: 576, endPoint y: 220, distance: 106.0
click at [576, 220] on div "Yeah I called [DATE] because I'm supposed to turn my keys in on the 23rd and I'…" at bounding box center [455, 218] width 418 height 9
click at [818, 149] on div "Hi [PERSON_NAME], I'm on the new offsite Resident Support Team for Bridge at [G…" at bounding box center [1002, 149] width 1093 height 9
drag, startPoint x: 292, startPoint y: 220, endPoint x: 425, endPoint y: 224, distance: 133.1
click at [427, 220] on div "Yeah I called [DATE] because I'm supposed to turn my keys in on the 23rd and I'…" at bounding box center [455, 218] width 418 height 9
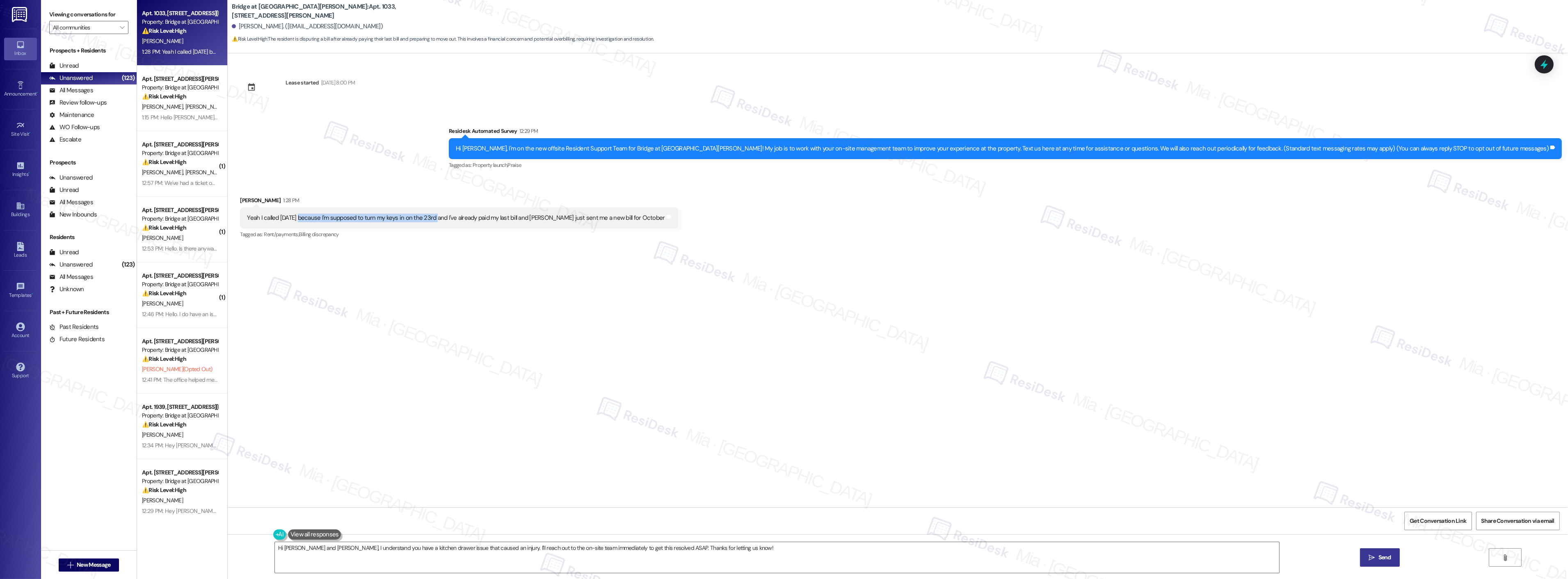
click at [379, 220] on div "Yeah I called [DATE] because I'm supposed to turn my keys in on the 23rd and I'…" at bounding box center [455, 218] width 418 height 9
drag, startPoint x: 242, startPoint y: 219, endPoint x: 622, endPoint y: 219, distance: 380.0
click at [622, 219] on div "Yeah I called [DATE] because I'm supposed to turn my keys in on the 23rd and I'…" at bounding box center [455, 218] width 418 height 9
copy div "eah I called [DATE] because I'm supposed to turn my keys in on the 23rd and I'v…"
drag, startPoint x: 722, startPoint y: 547, endPoint x: 236, endPoint y: 548, distance: 486.0
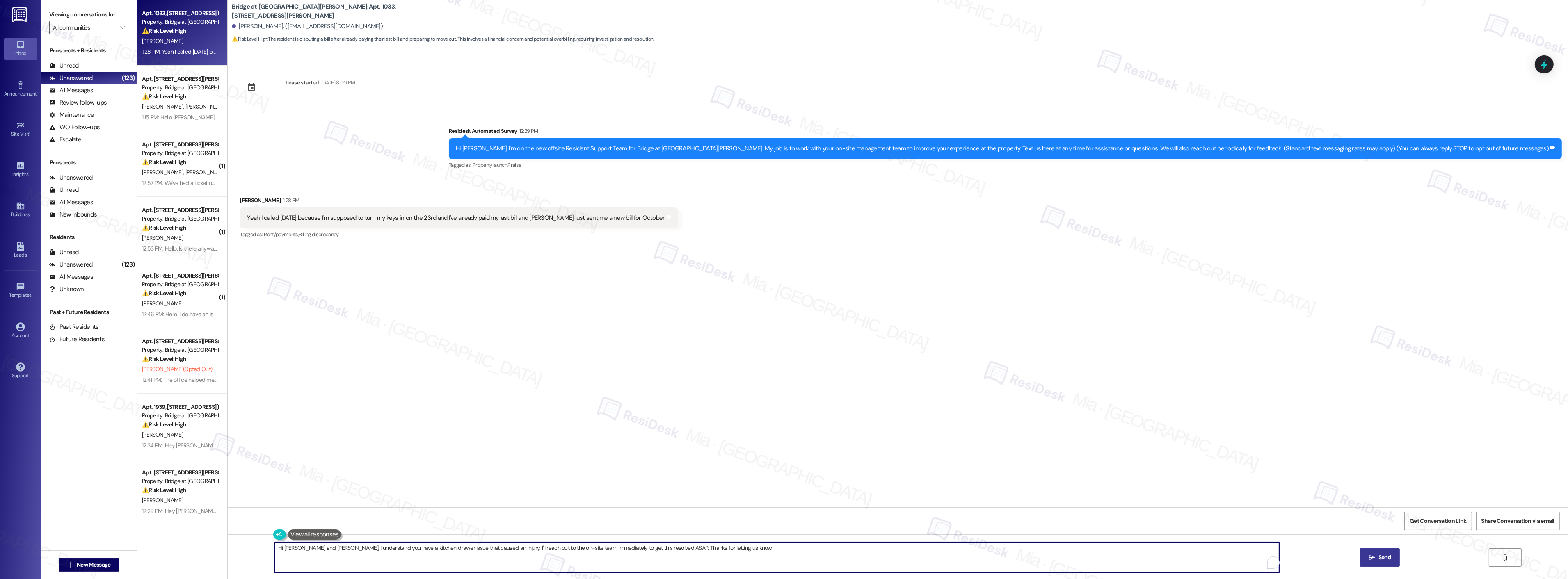
click at [236, 548] on div "Hi [PERSON_NAME] and [PERSON_NAME], I understand you have a kitchen drawer issu…" at bounding box center [898, 565] width 1340 height 61
paste textarea "Thank you for reaching out. I understand your concern regarding the October bil…"
click at [287, 548] on textarea "Thank you for reaching out. I understand your concern regarding the October bil…" at bounding box center [767, 557] width 1004 height 31
click at [290, 525] on span "," at bounding box center [288, 523] width 3 height 7
click at [305, 525] on span "for" at bounding box center [307, 523] width 8 height 7
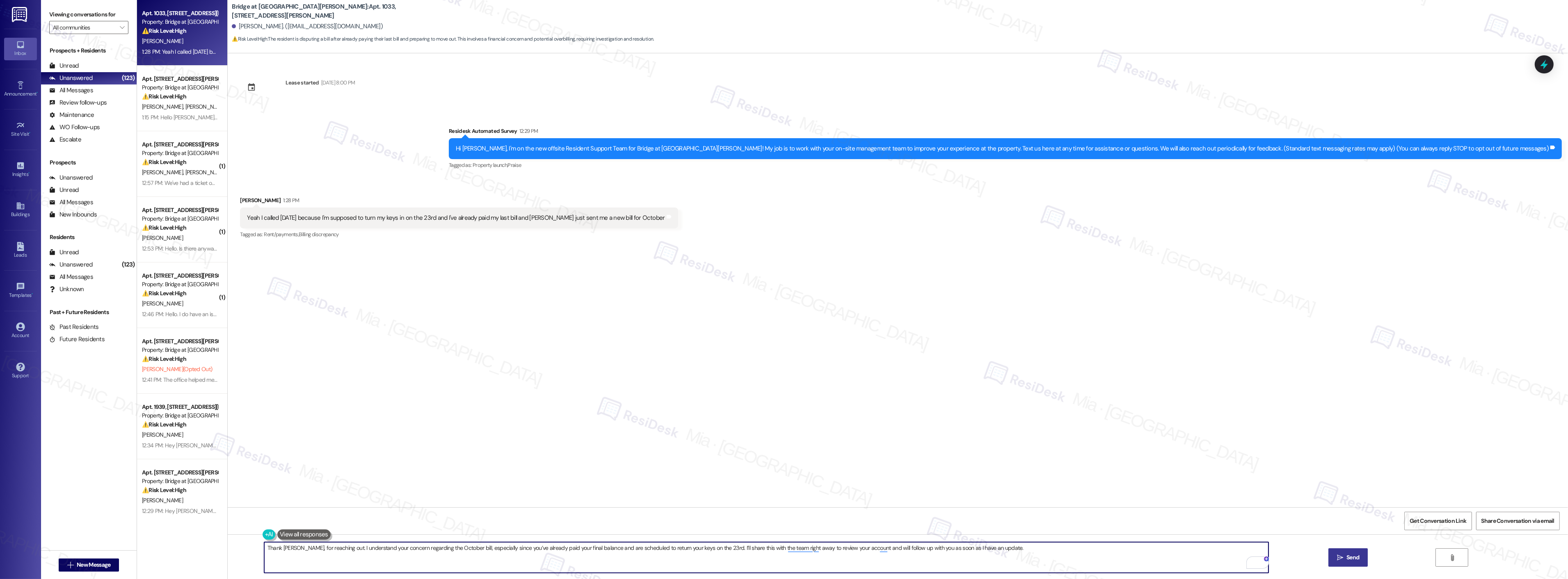
click at [567, 548] on textarea "Thank [PERSON_NAME], for reaching out. I understand your concern regarding the …" at bounding box center [767, 557] width 1004 height 31
drag, startPoint x: 596, startPoint y: 548, endPoint x: 565, endPoint y: 548, distance: 31.0
click at [565, 548] on textarea "Thank [PERSON_NAME], for reaching out. I understand your concern regarding the …" at bounding box center [767, 557] width 1004 height 31
click at [772, 549] on textarea "Thank [PERSON_NAME], for reaching out. I understand your concern regarding the …" at bounding box center [767, 557] width 1004 height 31
click at [771, 551] on textarea "Thank [PERSON_NAME], for reaching out. I understand your concern regarding the …" at bounding box center [767, 557] width 1004 height 31
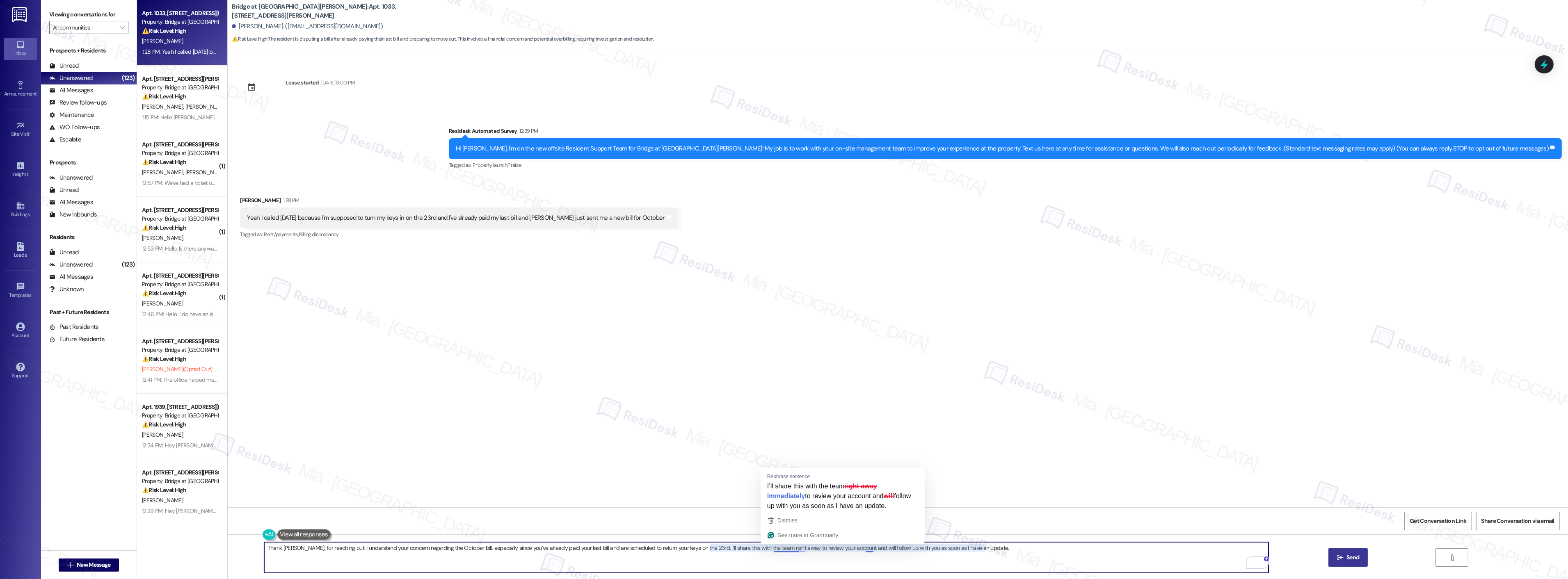
click at [768, 552] on textarea "Thank [PERSON_NAME], for reaching out. I understand your concern regarding the …" at bounding box center [767, 557] width 1004 height 31
drag, startPoint x: 766, startPoint y: 548, endPoint x: 999, endPoint y: 548, distance: 233.0
click at [999, 548] on textarea "Thank [PERSON_NAME], for reaching out. I understand your concern regarding the …" at bounding box center [767, 557] width 1004 height 31
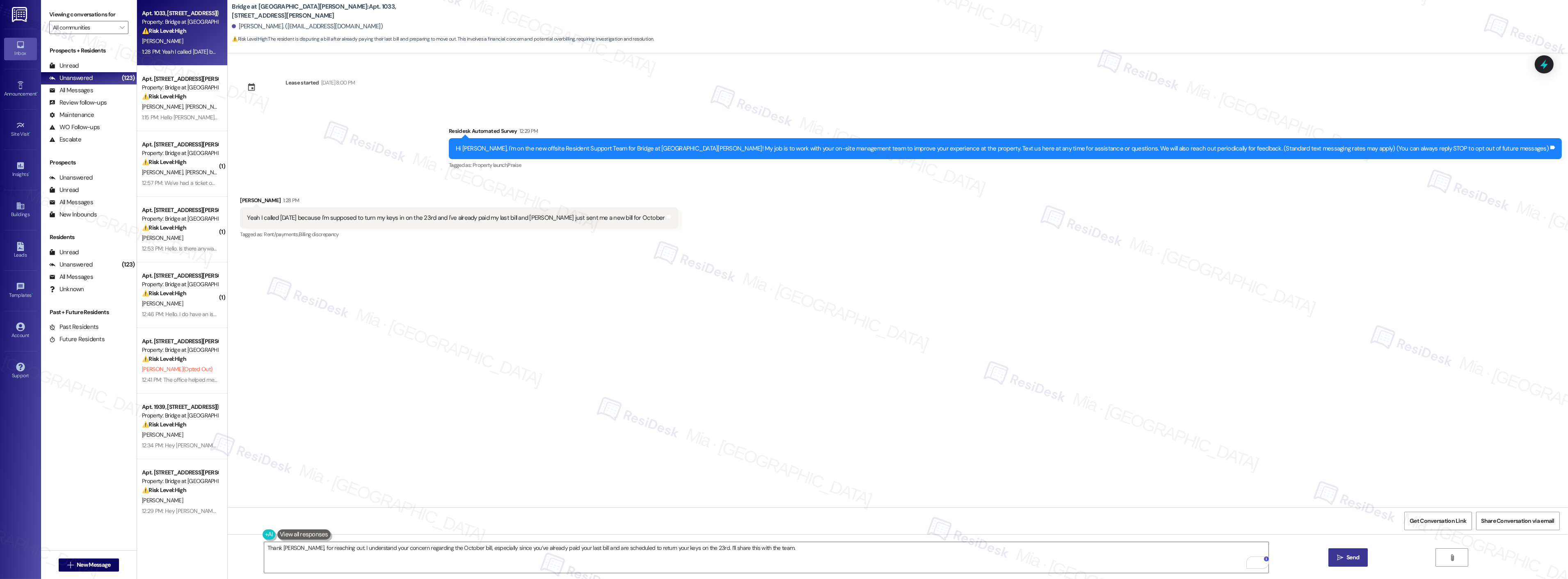
click at [1337, 553] on span " Send" at bounding box center [1348, 557] width 26 height 9
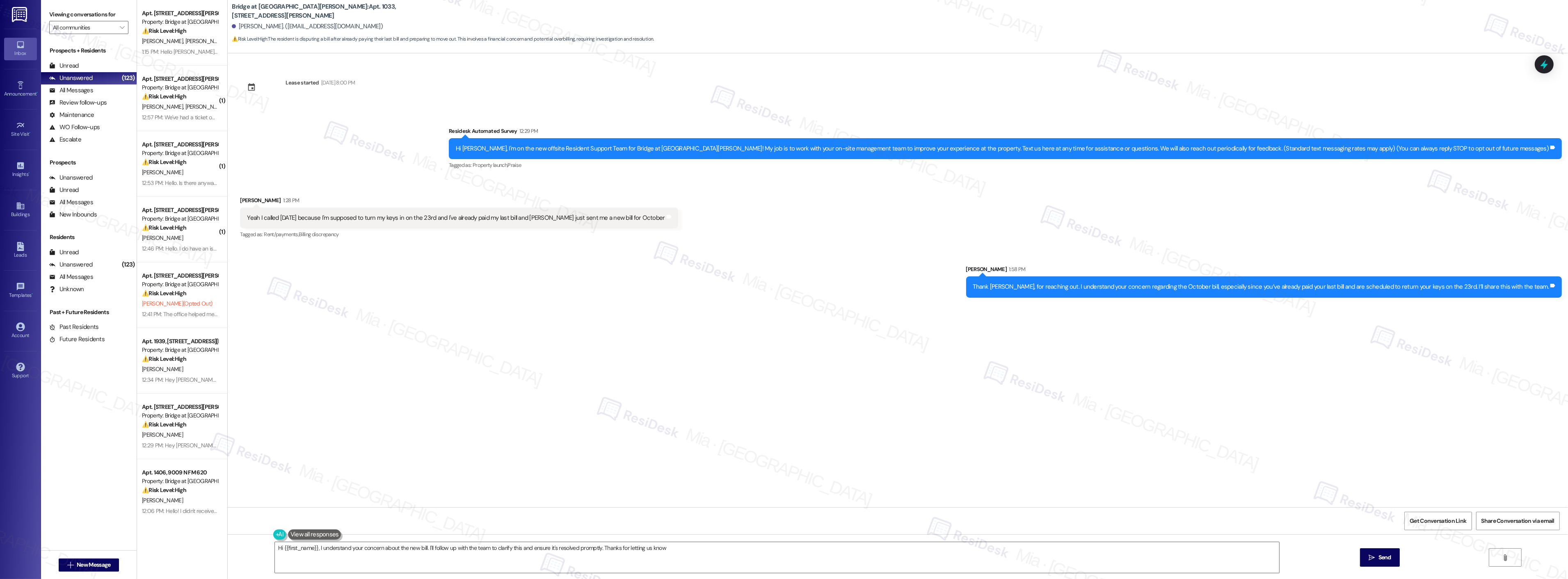
type textarea "Hi {{first_name}}, I understand your concern about the new bill. I'll follow up…"
click at [1543, 58] on div at bounding box center [1544, 64] width 25 height 23
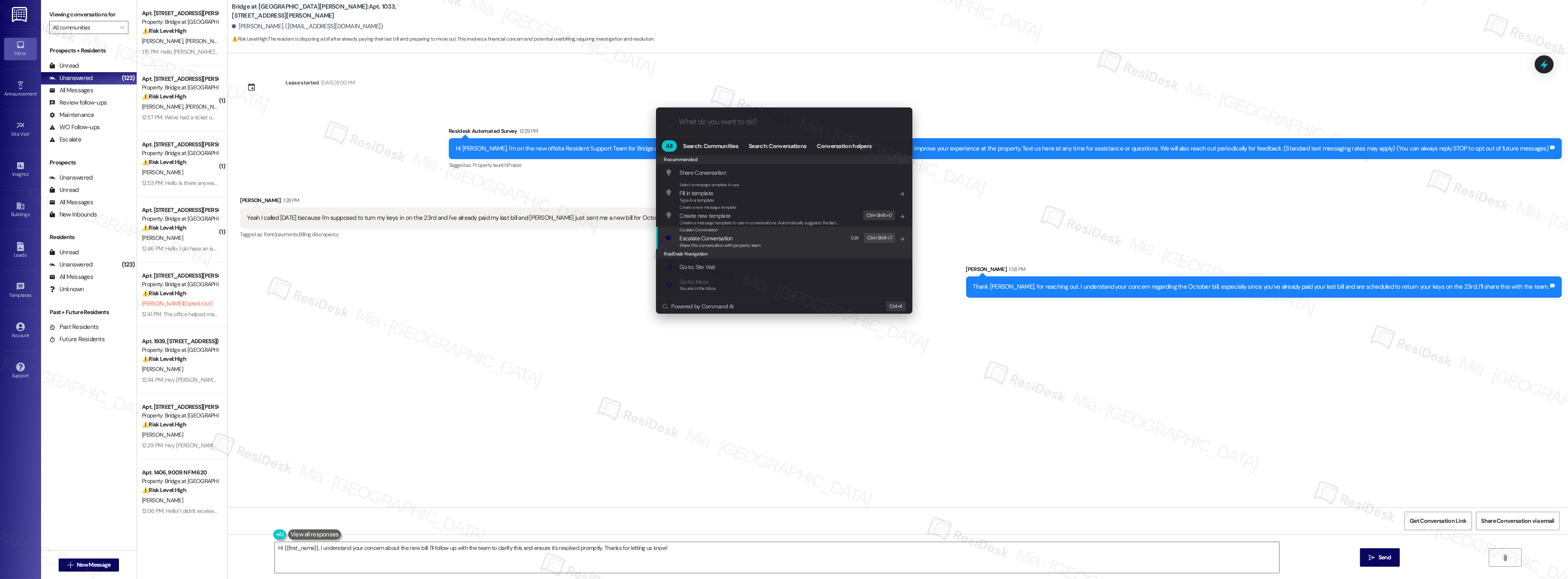
click at [707, 236] on span "Escalate Conversation" at bounding box center [706, 238] width 53 height 8
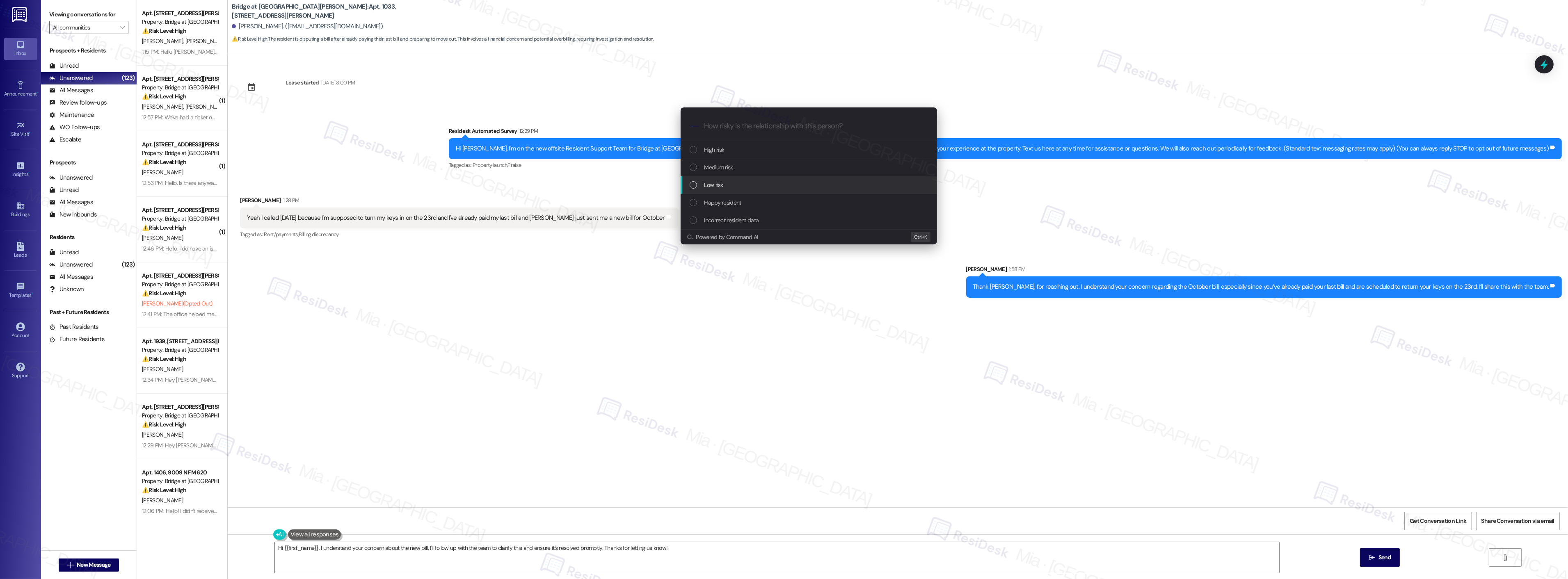
click at [704, 184] on span "Low risk" at bounding box center [714, 184] width 19 height 9
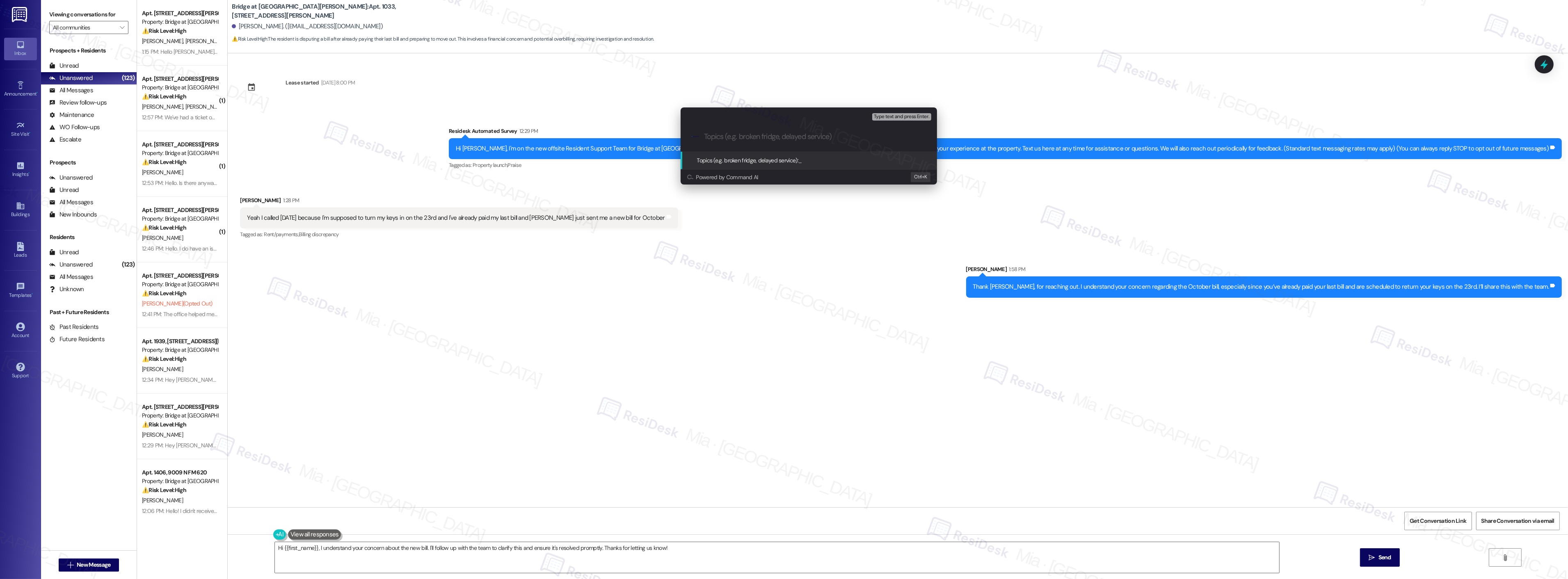
click at [721, 135] on input "Topics (e.g. broken fridge, delayed service)" at bounding box center [815, 137] width 223 height 9
type input "Paid his last bill and set to return the key but is claiming he was sent a new …"
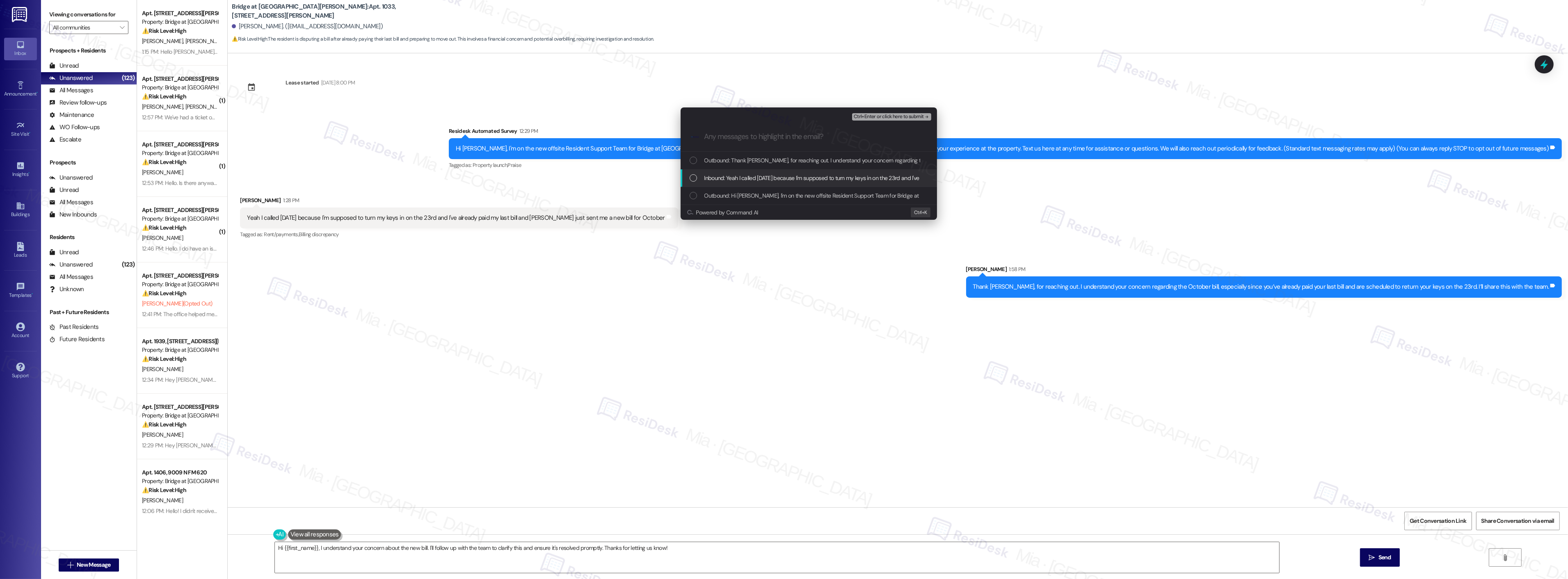
click at [700, 180] on div "Inbound: Yeah I called [DATE] because I'm supposed to turn my keys in on the 23…" at bounding box center [810, 178] width 240 height 9
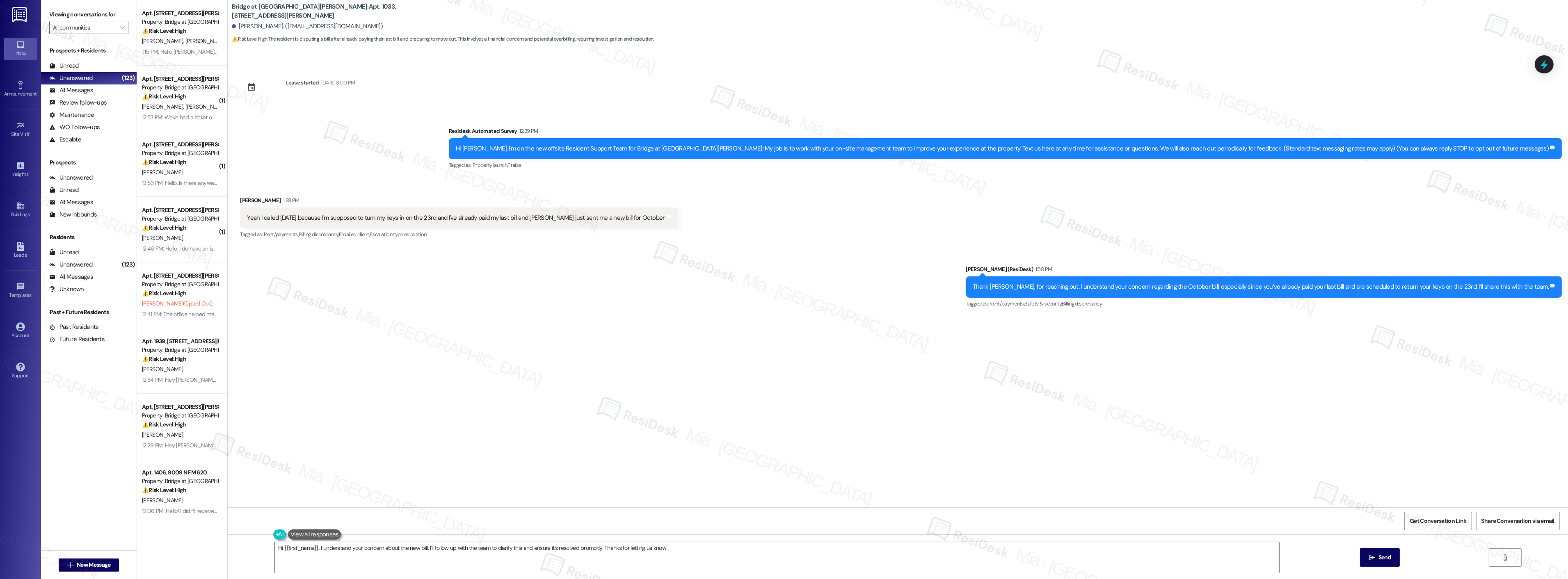
type textarea "Hi {{first_name}}, I understand your concern about the new bill. I'll follow up…"
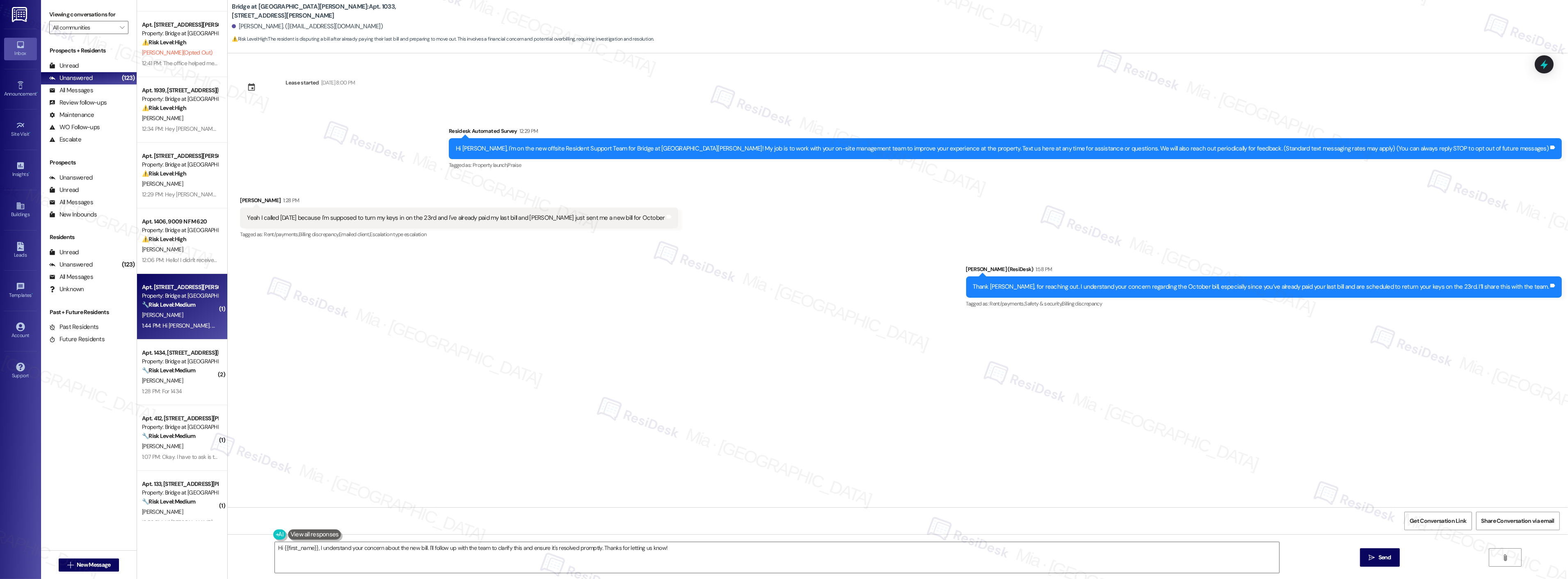
scroll to position [273, 0]
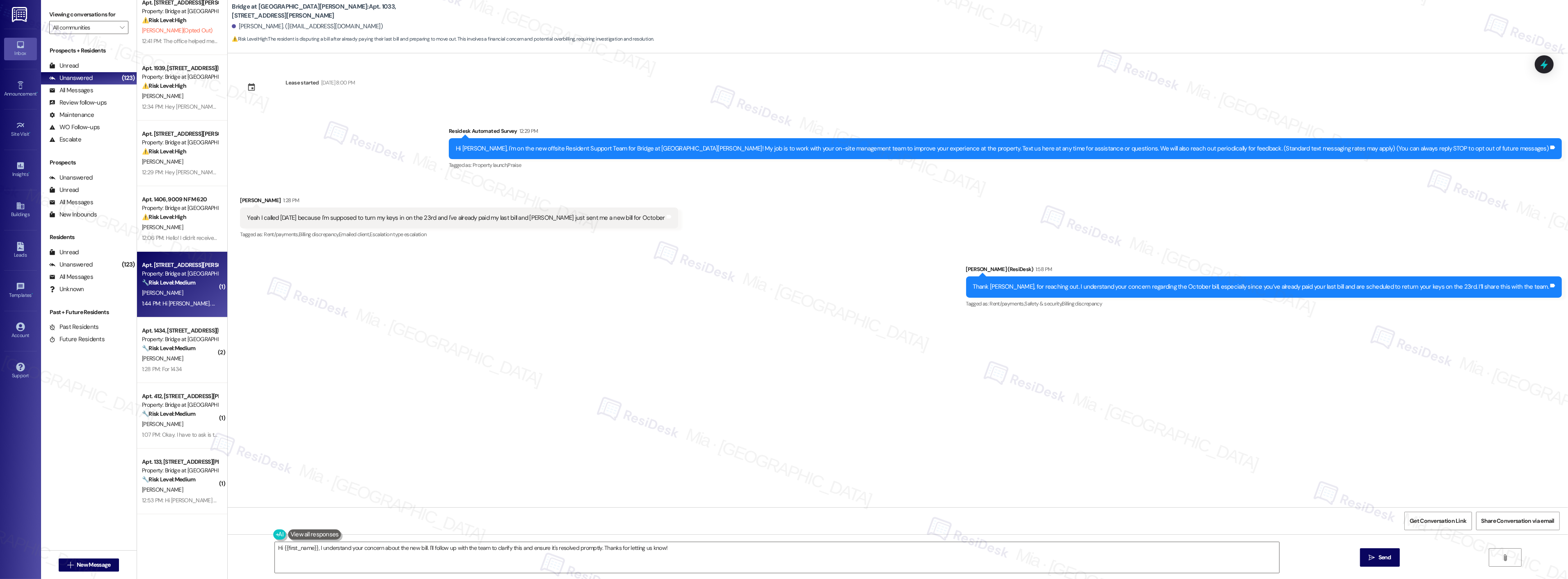
click at [182, 270] on div "Property: Bridge at [GEOGRAPHIC_DATA][PERSON_NAME]" at bounding box center [180, 274] width 76 height 9
type textarea "Hi {{first_name}}, I understand your concern about the new bill. I'll follow up…"
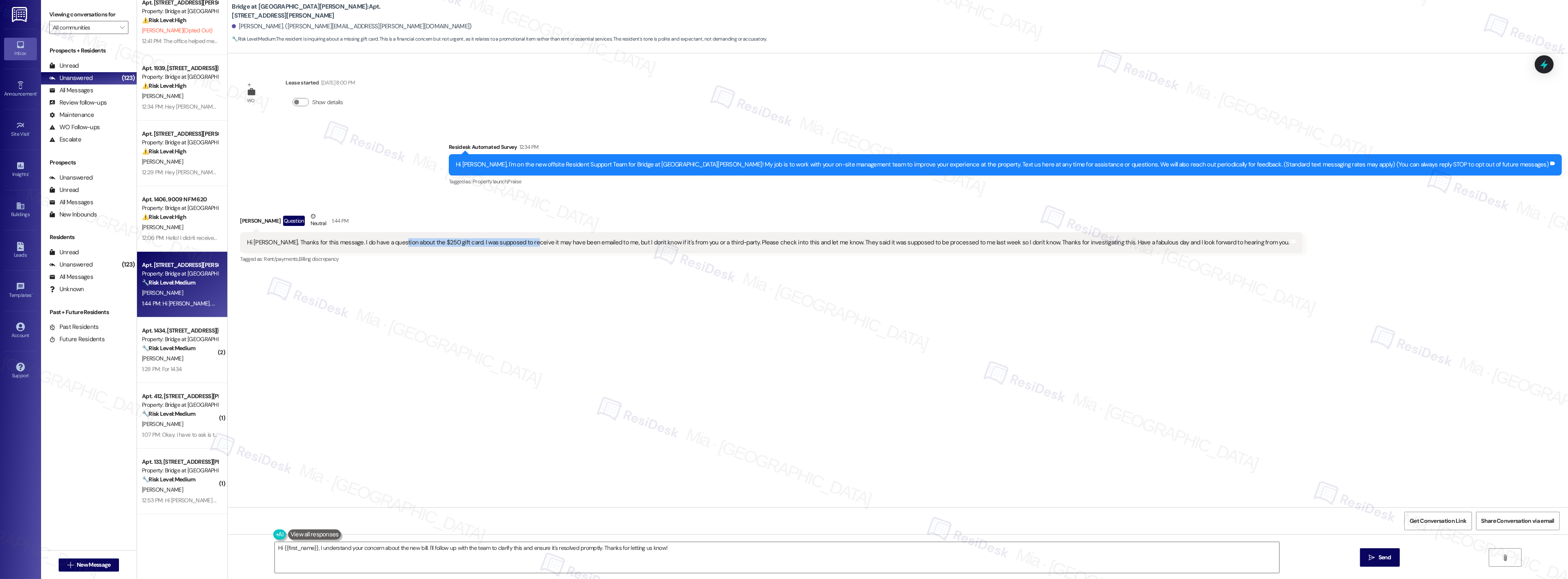
drag, startPoint x: 389, startPoint y: 242, endPoint x: 514, endPoint y: 241, distance: 125.0
click at [514, 241] on div "Hi [PERSON_NAME]. Thanks for this message. I do have a question about the $250 …" at bounding box center [767, 242] width 1042 height 9
click at [524, 244] on div "Hi [PERSON_NAME]. Thanks for this message. I do have a question about the $250 …" at bounding box center [767, 242] width 1042 height 9
click at [193, 354] on div "[PERSON_NAME]" at bounding box center [180, 359] width 77 height 10
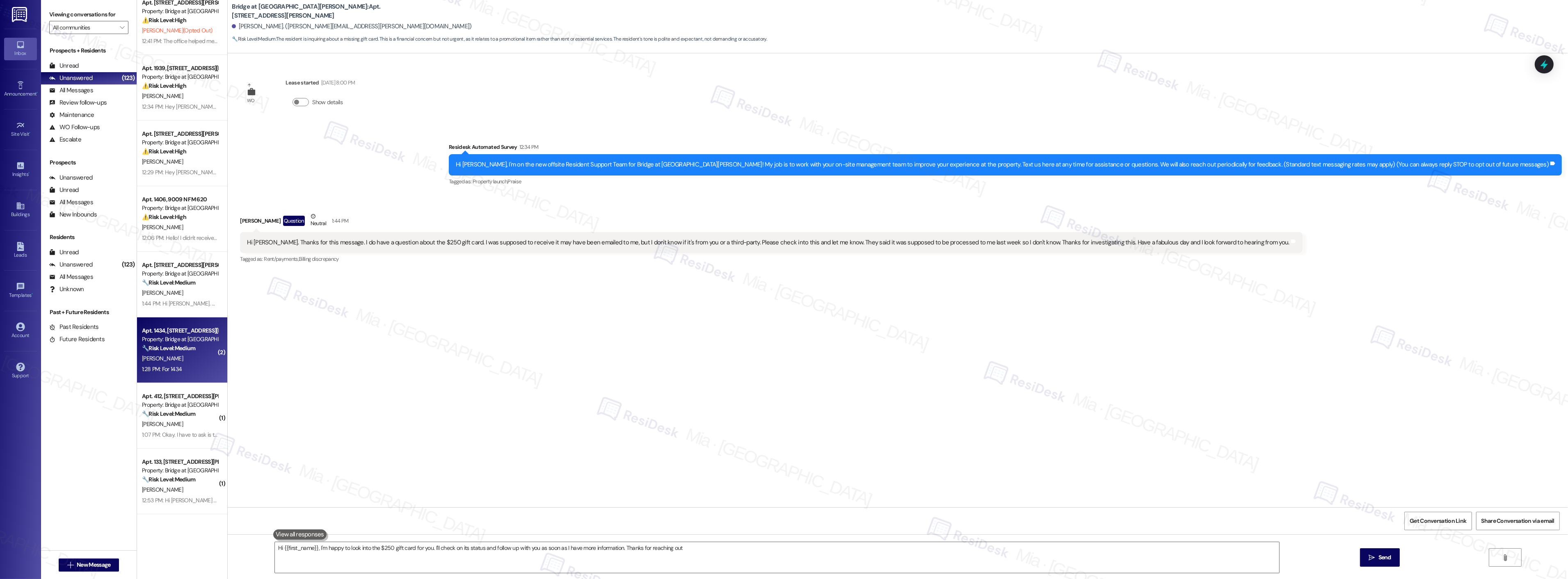
type textarea "Hi {{first_name}}, I'm happy to look into the $250 gift card for you. I'll chec…"
